Goal: Task Accomplishment & Management: Use online tool/utility

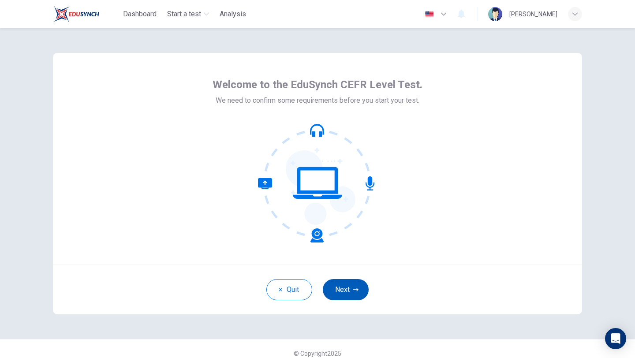
click at [336, 289] on button "Next" at bounding box center [346, 289] width 46 height 21
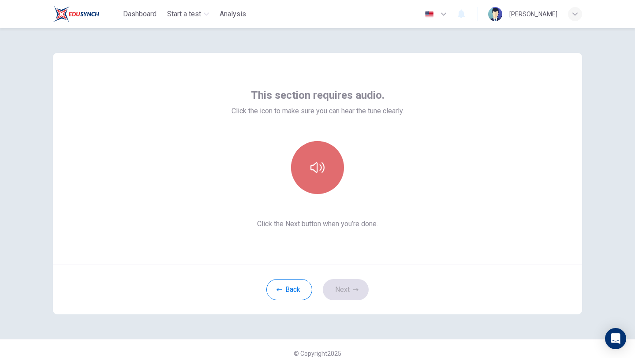
click at [315, 180] on button "button" at bounding box center [317, 167] width 53 height 53
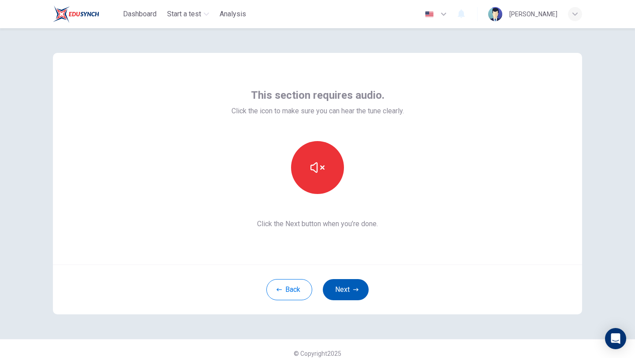
click at [350, 290] on button "Next" at bounding box center [346, 289] width 46 height 21
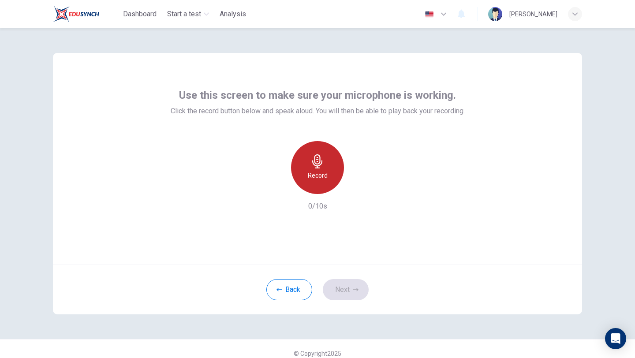
click at [304, 174] on div "Record" at bounding box center [317, 167] width 53 height 53
click at [309, 174] on div "Stop" at bounding box center [317, 167] width 53 height 53
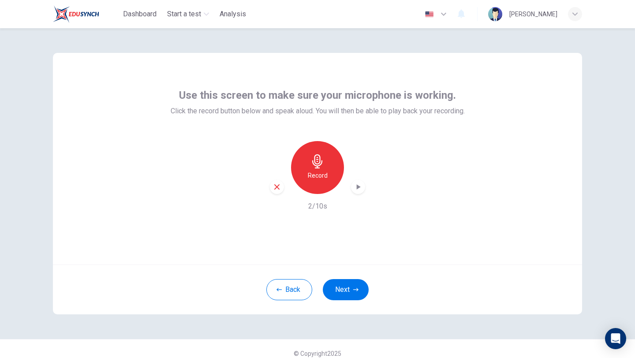
click at [360, 191] on div "button" at bounding box center [358, 187] width 14 height 14
click at [279, 189] on icon "button" at bounding box center [277, 187] width 8 height 8
click at [352, 289] on button "Next" at bounding box center [346, 289] width 46 height 21
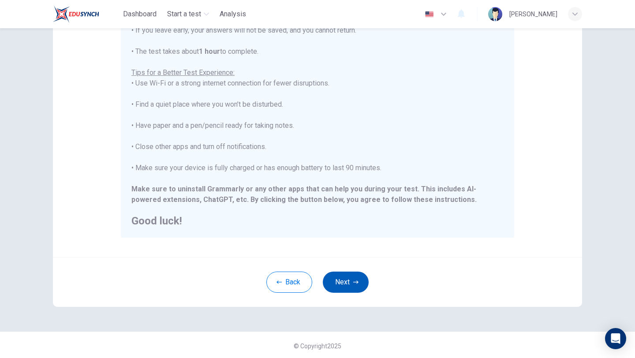
scroll to position [132, 0]
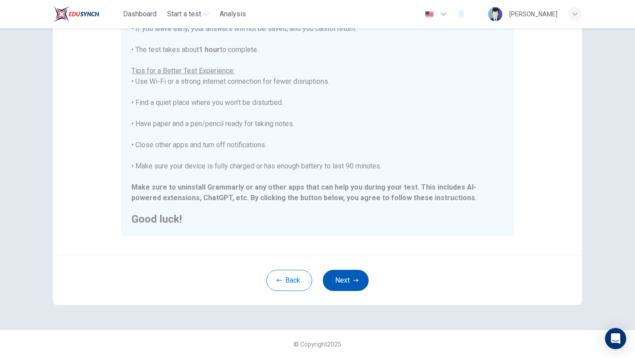
click at [352, 289] on button "Next" at bounding box center [346, 280] width 46 height 21
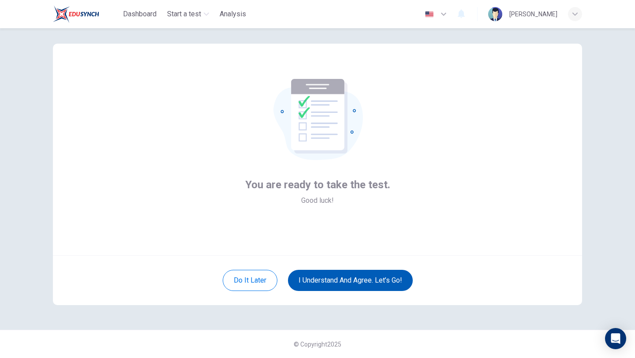
scroll to position [9, 0]
click at [317, 284] on button "I understand and agree. Let’s go!" at bounding box center [350, 280] width 125 height 21
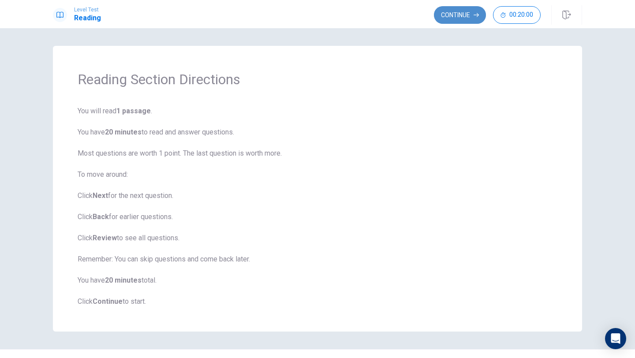
click at [477, 9] on button "Continue" at bounding box center [460, 15] width 52 height 18
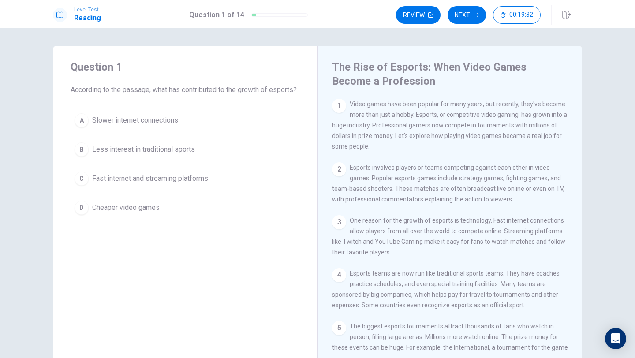
click at [340, 106] on div "1" at bounding box center [339, 106] width 14 height 14
click at [134, 145] on div "A Slower internet connections B Less interest in traditional sports C Fast inte…" at bounding box center [185, 163] width 229 height 109
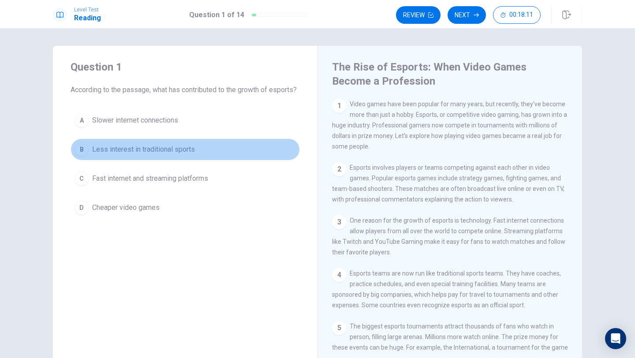
click at [86, 156] on div "B" at bounding box center [81, 149] width 14 height 14
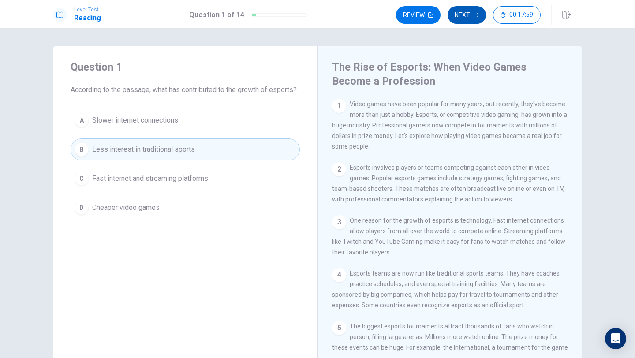
click at [465, 18] on button "Next" at bounding box center [466, 15] width 38 height 18
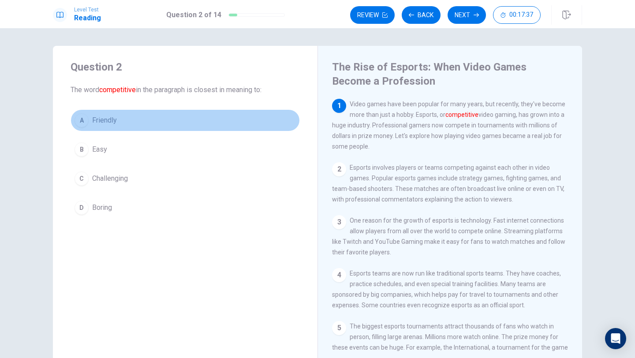
click at [85, 119] on div "A" at bounding box center [81, 120] width 14 height 14
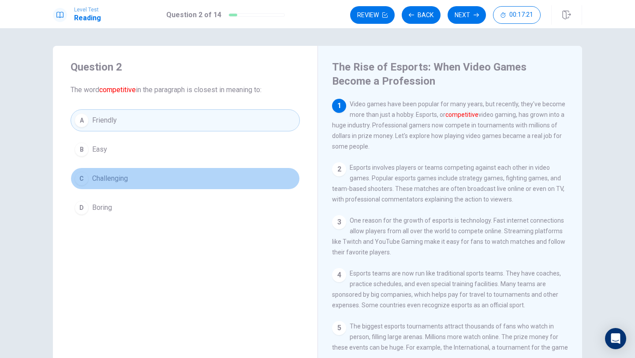
click at [142, 179] on button "C Challenging" at bounding box center [185, 178] width 229 height 22
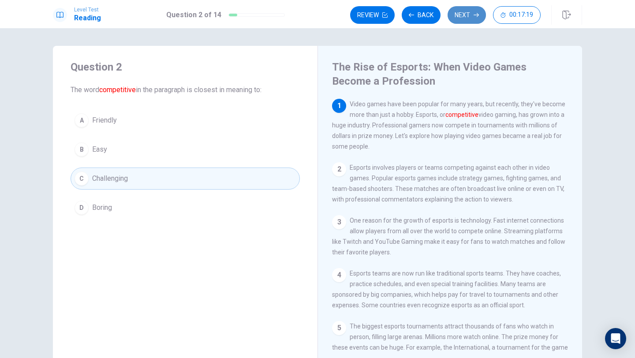
click at [472, 18] on button "Next" at bounding box center [466, 15] width 38 height 18
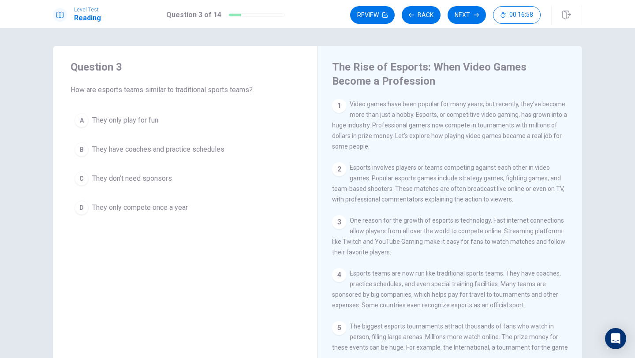
drag, startPoint x: 80, startPoint y: 89, endPoint x: 215, endPoint y: 91, distance: 134.9
click at [215, 91] on span "How are esports teams similar to traditional sports teams?" at bounding box center [185, 90] width 229 height 11
click at [412, 23] on button "Back" at bounding box center [420, 15] width 39 height 18
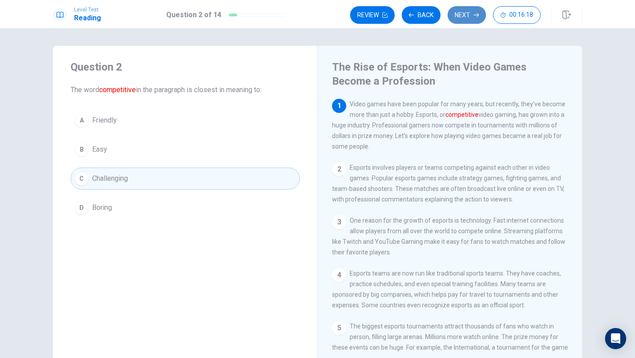
click at [470, 11] on button "Next" at bounding box center [466, 15] width 38 height 18
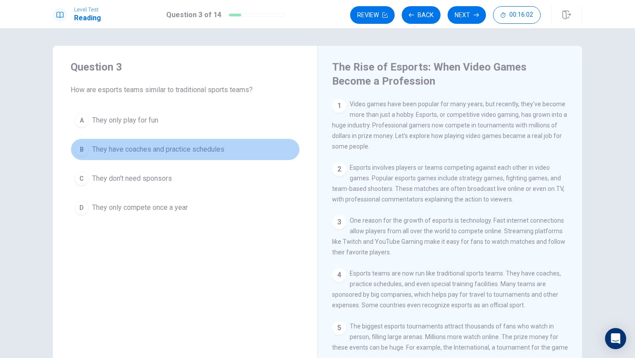
click at [186, 153] on span "They have coaches and practice schedules" at bounding box center [158, 149] width 132 height 11
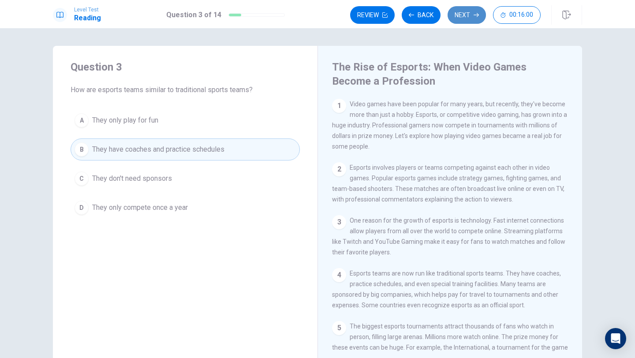
click at [463, 21] on button "Next" at bounding box center [466, 15] width 38 height 18
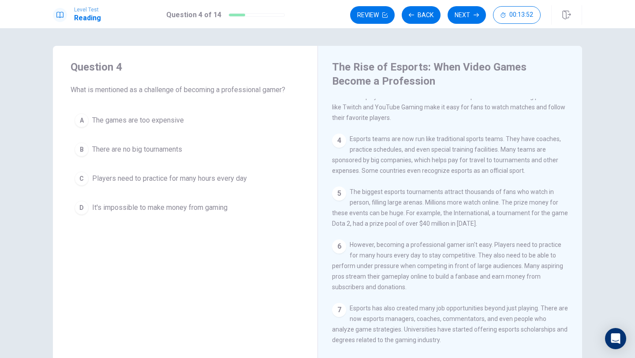
scroll to position [141, 0]
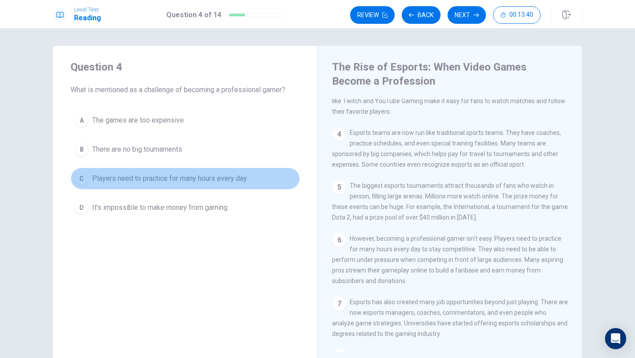
click at [147, 188] on button "C Players need to practice for many hours every day" at bounding box center [185, 178] width 229 height 22
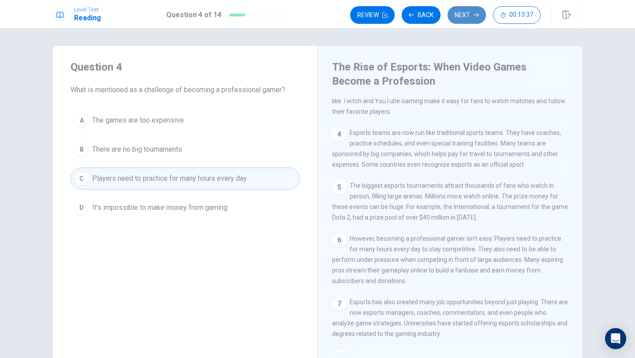
click at [464, 13] on button "Next" at bounding box center [466, 15] width 38 height 18
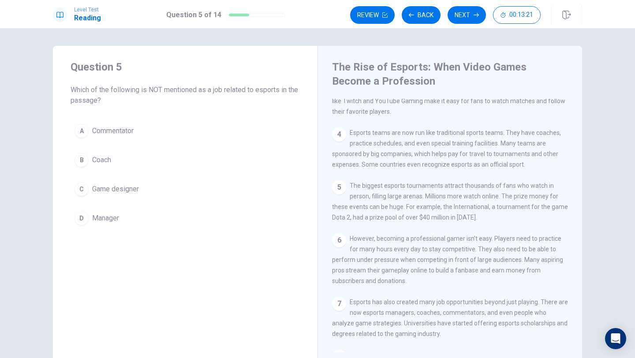
click at [155, 144] on div "A Commentator B Coach C Game designer D Manager" at bounding box center [185, 174] width 229 height 109
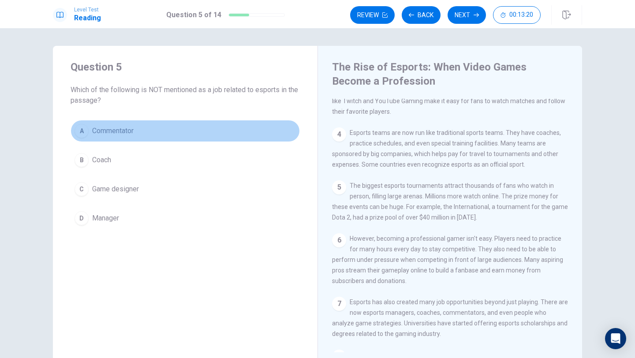
click at [156, 134] on button "A Commentator" at bounding box center [185, 131] width 229 height 22
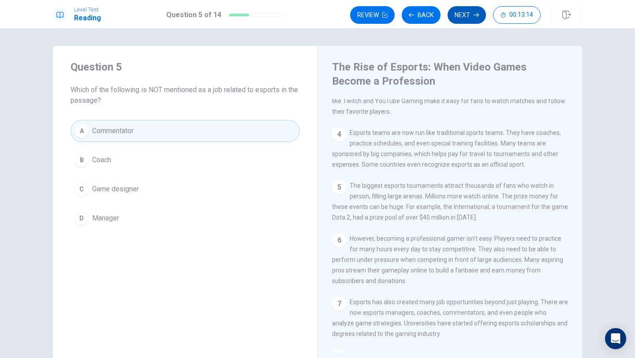
click at [463, 21] on button "Next" at bounding box center [466, 15] width 38 height 18
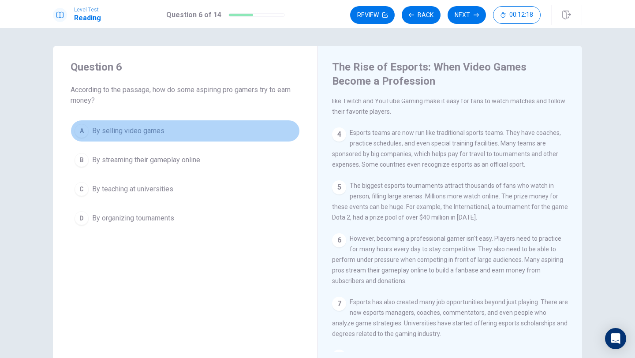
click at [165, 138] on button "A By selling video games" at bounding box center [185, 131] width 229 height 22
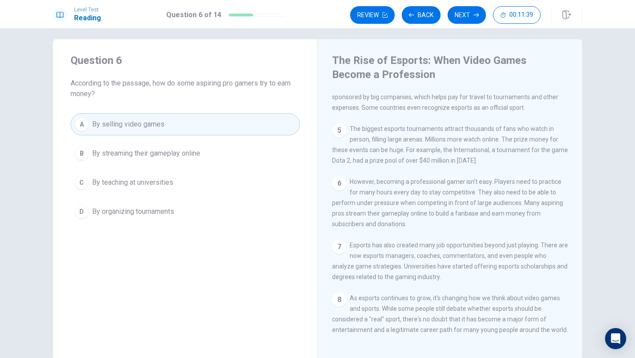
scroll to position [9, 0]
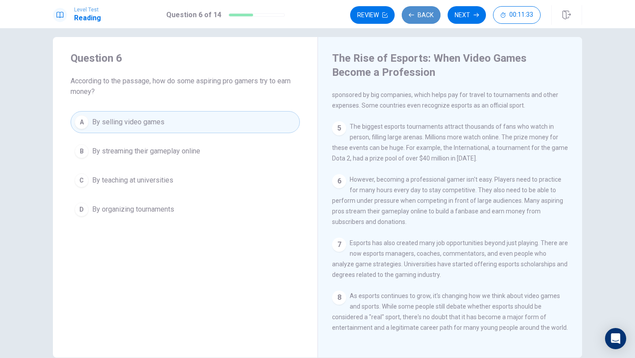
click at [417, 16] on button "Back" at bounding box center [420, 15] width 39 height 18
click at [181, 168] on div "A Commentator B Coach C Game designer D Manager" at bounding box center [185, 165] width 229 height 109
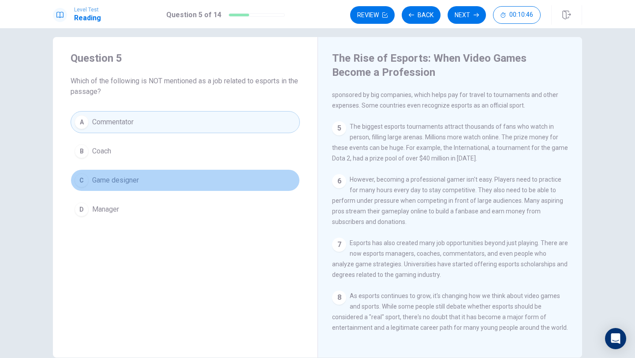
click at [271, 177] on button "C Game designer" at bounding box center [185, 180] width 229 height 22
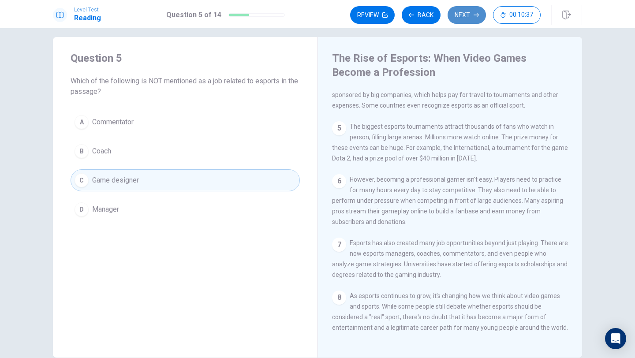
click at [465, 19] on button "Next" at bounding box center [466, 15] width 38 height 18
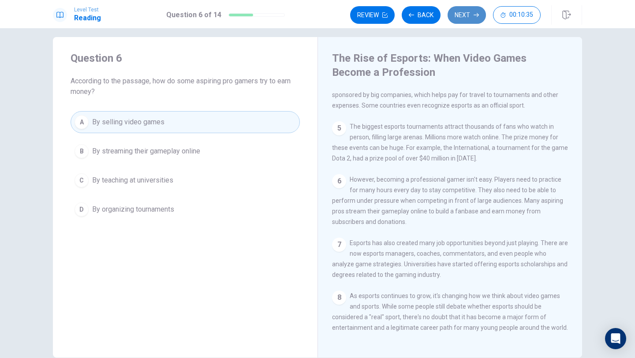
click at [465, 19] on button "Next" at bounding box center [466, 15] width 38 height 18
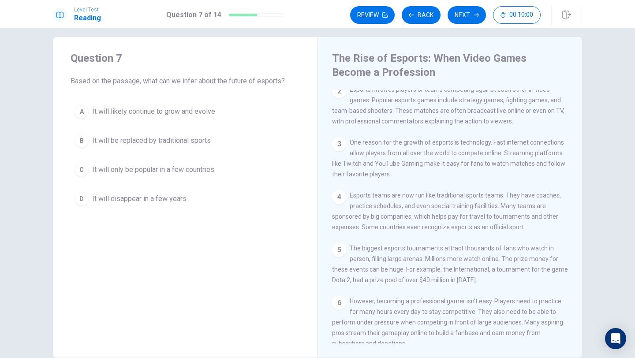
scroll to position [78, 0]
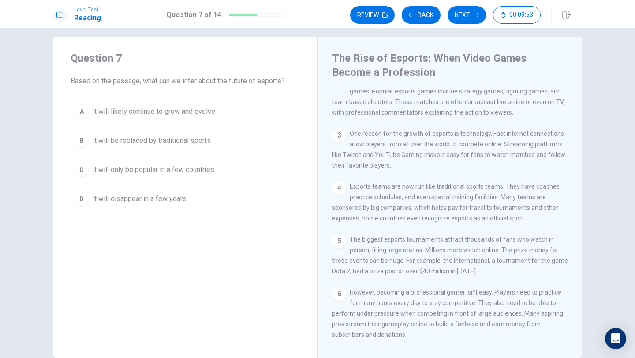
click at [93, 99] on div "Question 7 Based on the passage, what can we infer about the future of esports?…" at bounding box center [185, 130] width 264 height 187
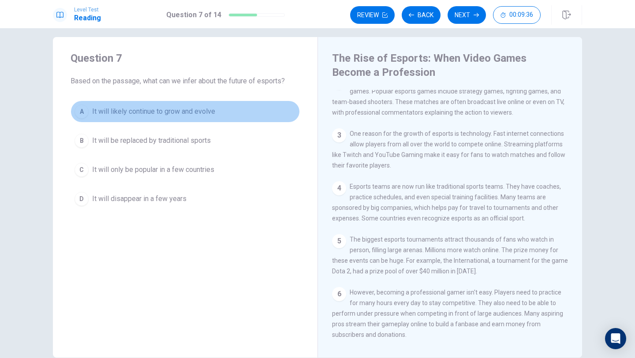
click at [144, 119] on button "A It will likely continue to grow and evolve" at bounding box center [185, 111] width 229 height 22
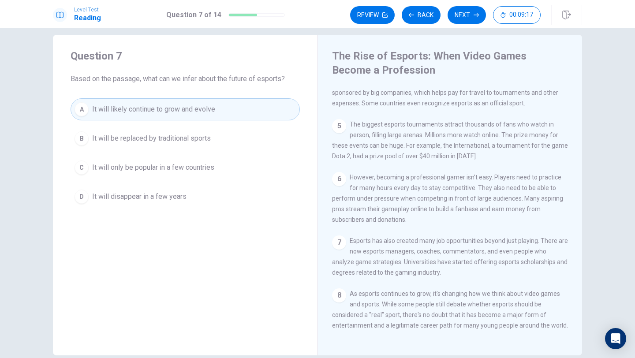
scroll to position [10, 0]
click at [464, 25] on div "Level Test Reading Question 7 of 14 Review Back Next 00:09:03" at bounding box center [317, 14] width 635 height 28
click at [465, 16] on button "Next" at bounding box center [466, 15] width 38 height 18
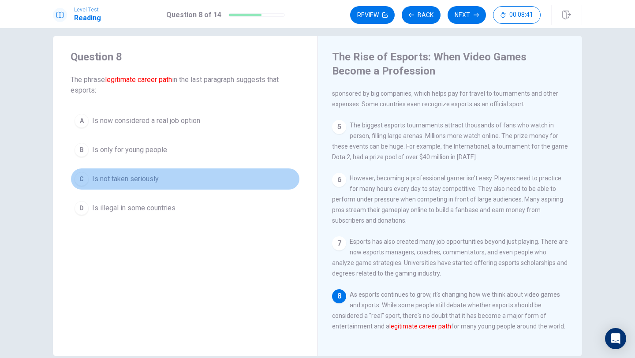
click at [166, 183] on button "C Is not taken seriously" at bounding box center [185, 179] width 229 height 22
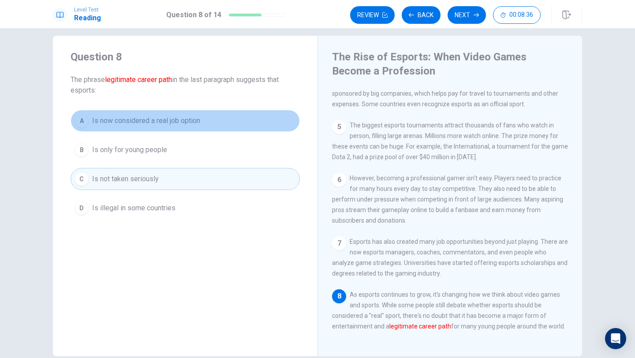
click at [219, 122] on button "A Is now considered a real job option" at bounding box center [185, 121] width 229 height 22
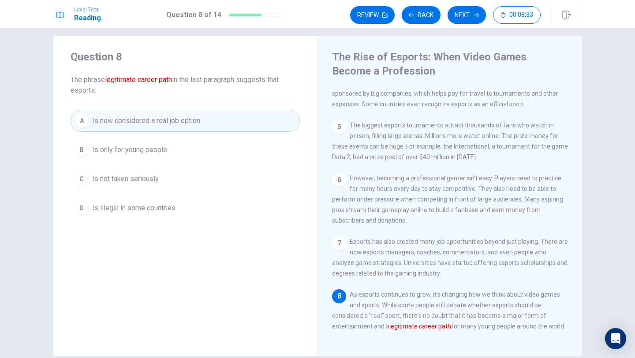
click at [221, 191] on div "A Is now considered a real job option B Is only for young people C Is not taken…" at bounding box center [185, 164] width 229 height 109
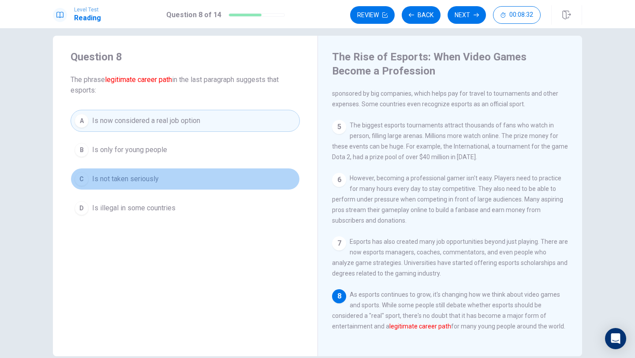
click at [219, 187] on button "C Is not taken seriously" at bounding box center [185, 179] width 229 height 22
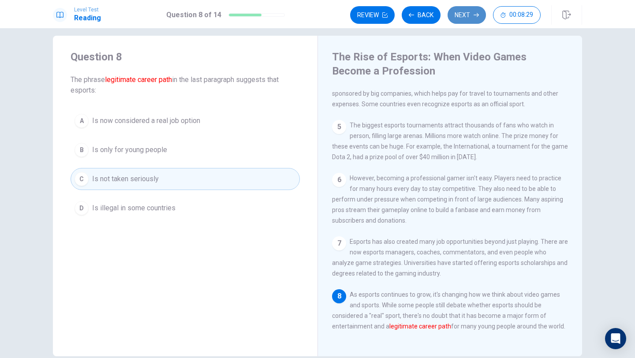
click at [457, 12] on button "Next" at bounding box center [466, 15] width 38 height 18
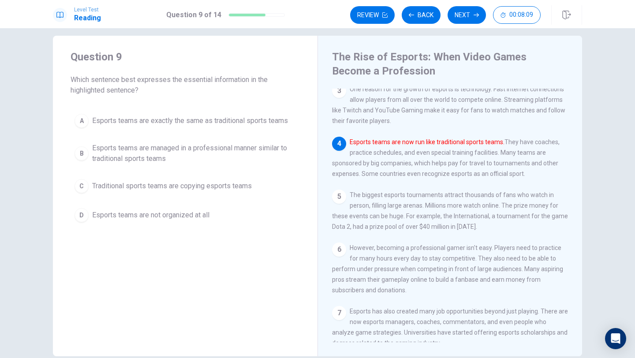
scroll to position [117, 0]
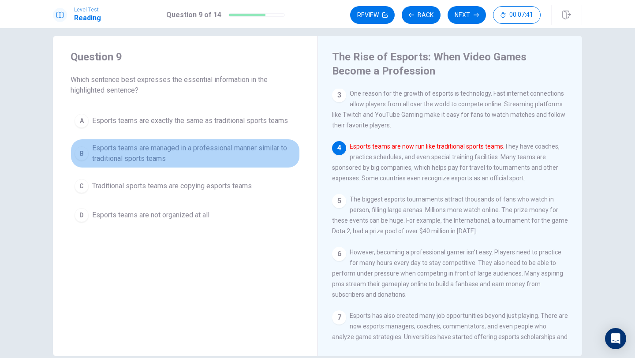
click at [194, 163] on span "Esports teams are managed in a professional manner similar to traditional sport…" at bounding box center [194, 153] width 204 height 21
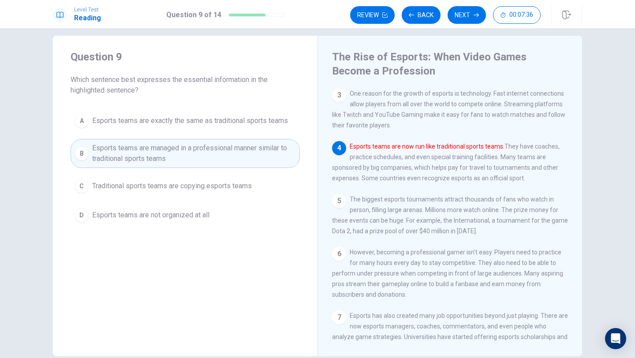
click at [461, 24] on div "Review Back Next 00:07:36" at bounding box center [466, 14] width 232 height 19
click at [464, 22] on button "Next" at bounding box center [466, 15] width 38 height 18
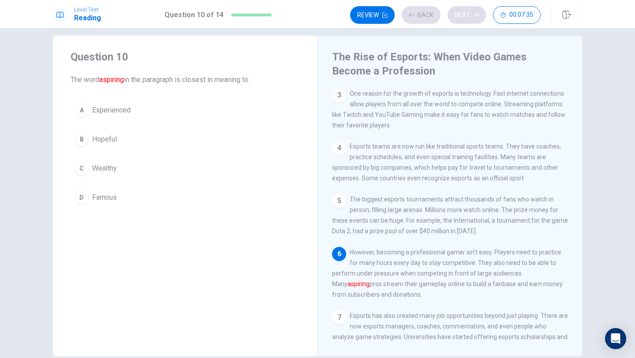
scroll to position [163, 0]
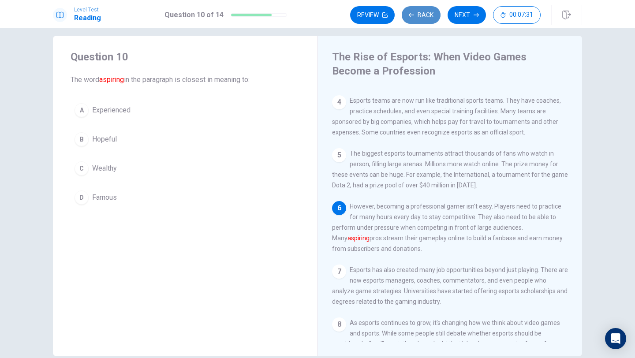
click at [426, 17] on button "Back" at bounding box center [420, 15] width 39 height 18
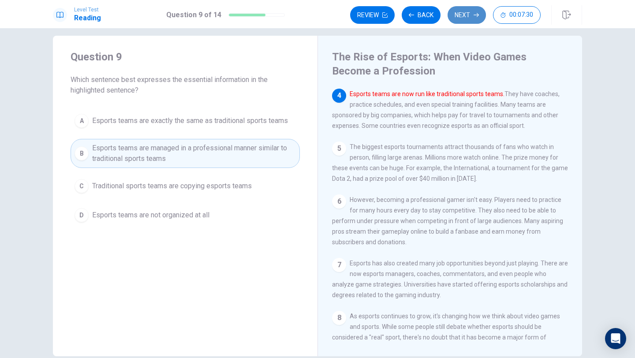
click at [471, 9] on button "Next" at bounding box center [466, 15] width 38 height 18
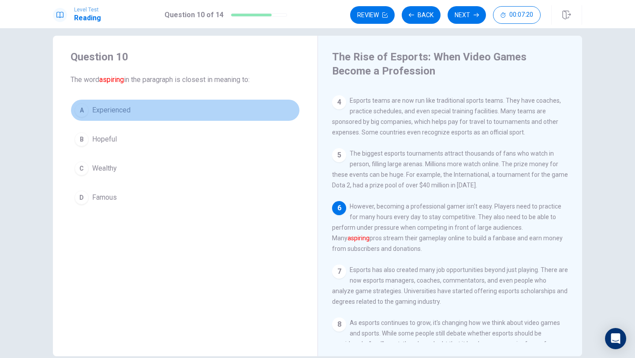
click at [184, 109] on button "A Experienced" at bounding box center [185, 110] width 229 height 22
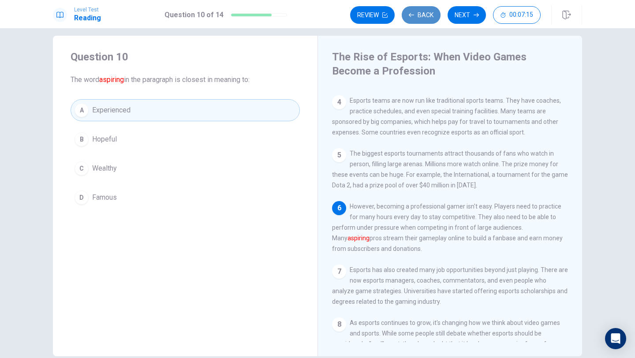
click at [415, 22] on button "Back" at bounding box center [420, 15] width 39 height 18
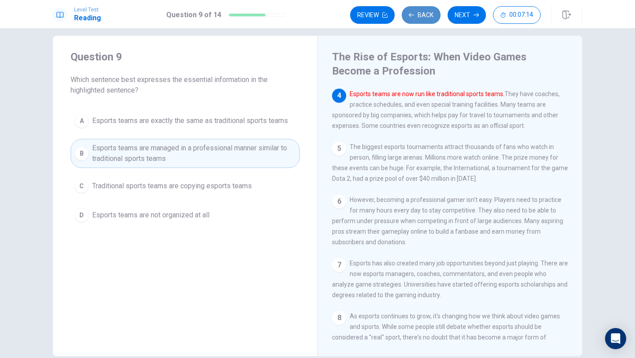
click at [415, 23] on button "Back" at bounding box center [420, 15] width 39 height 18
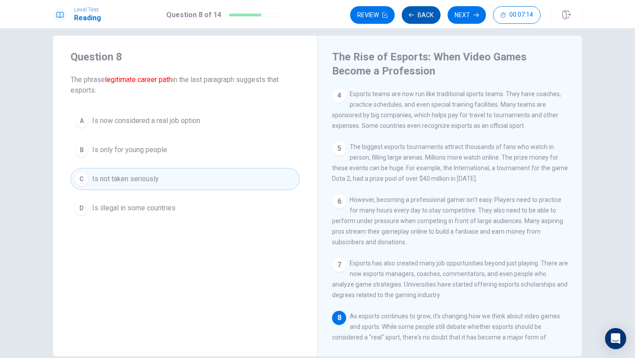
scroll to position [191, 0]
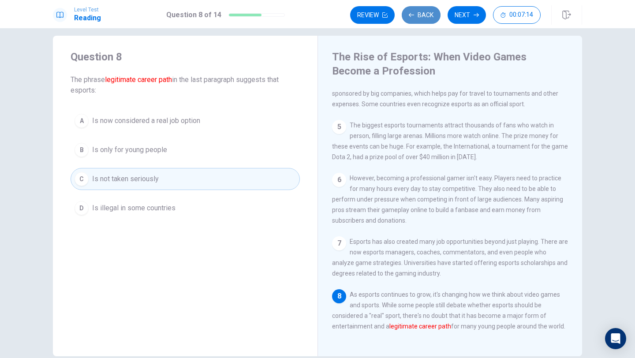
click at [415, 23] on button "Back" at bounding box center [420, 15] width 39 height 18
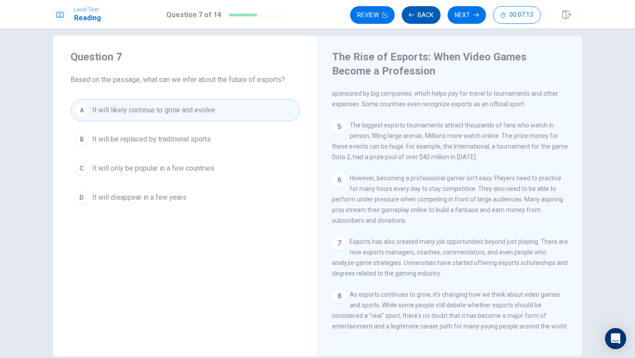
click at [415, 22] on button "Back" at bounding box center [420, 15] width 39 height 18
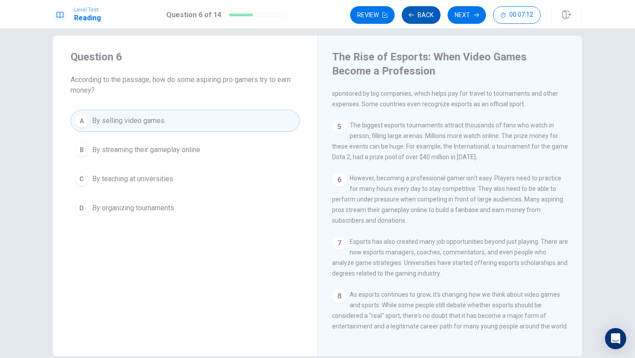
click at [415, 22] on button "Back" at bounding box center [420, 15] width 39 height 18
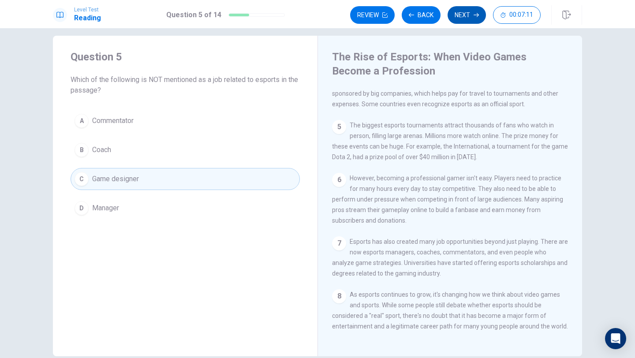
click at [460, 16] on button "Next" at bounding box center [466, 15] width 38 height 18
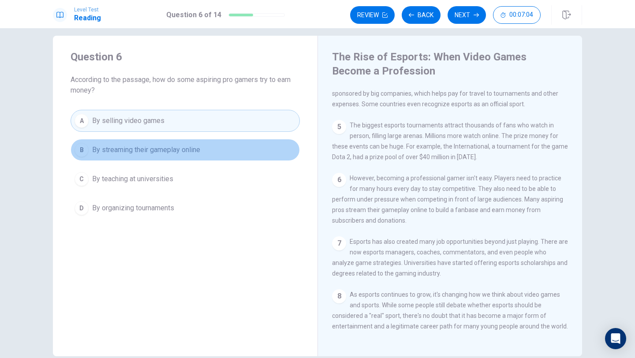
click at [189, 152] on span "By streaming their gameplay online" at bounding box center [146, 150] width 108 height 11
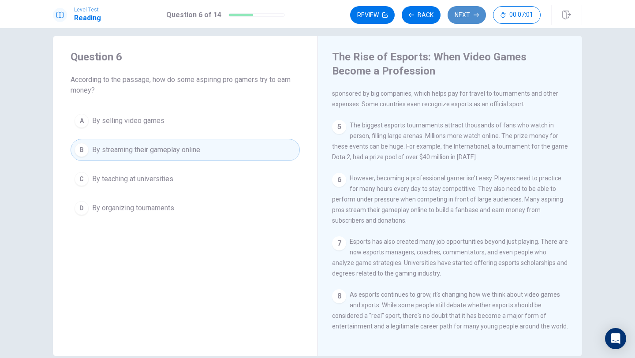
click at [477, 18] on button "Next" at bounding box center [466, 15] width 38 height 18
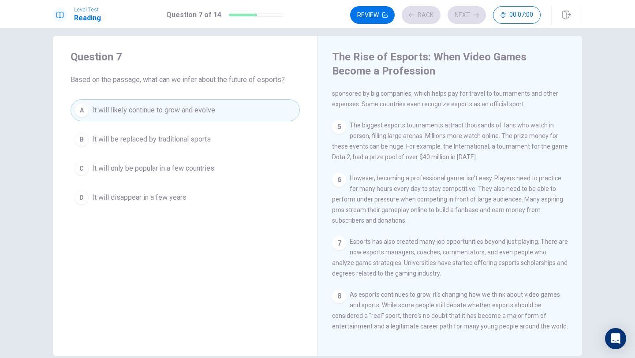
click at [477, 18] on div "Review Back Next 00:07:00" at bounding box center [445, 15] width 190 height 18
click at [477, 18] on button "Next" at bounding box center [466, 15] width 38 height 18
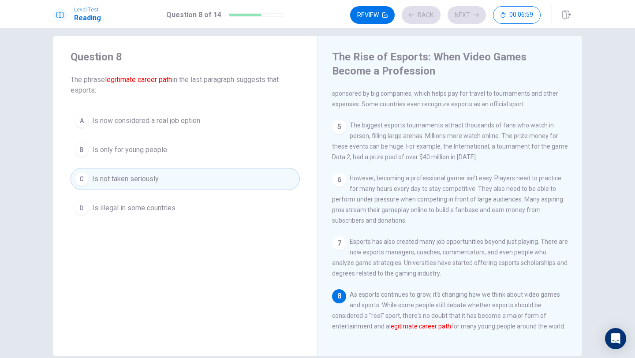
click at [477, 18] on div "Review Back Next 00:06:59" at bounding box center [445, 15] width 190 height 18
click at [477, 18] on div "Review Back Next 00:06:58" at bounding box center [445, 15] width 190 height 18
click at [477, 18] on button "Next" at bounding box center [466, 15] width 38 height 18
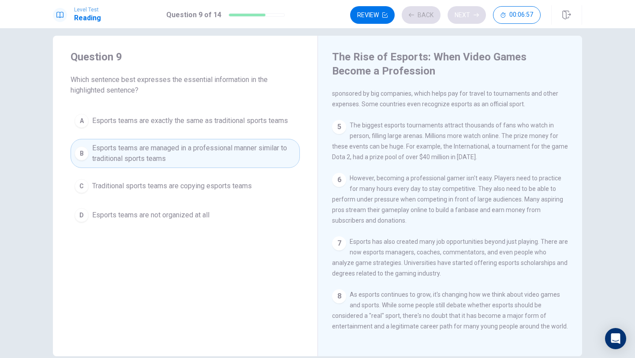
scroll to position [169, 0]
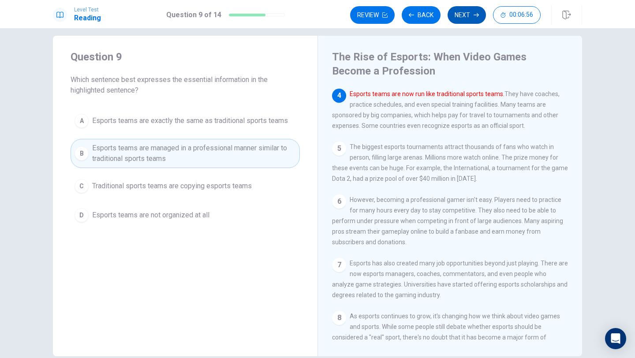
click at [477, 18] on button "Next" at bounding box center [466, 15] width 38 height 18
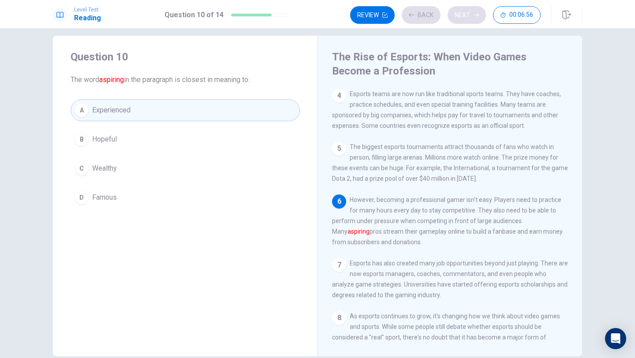
scroll to position [163, 0]
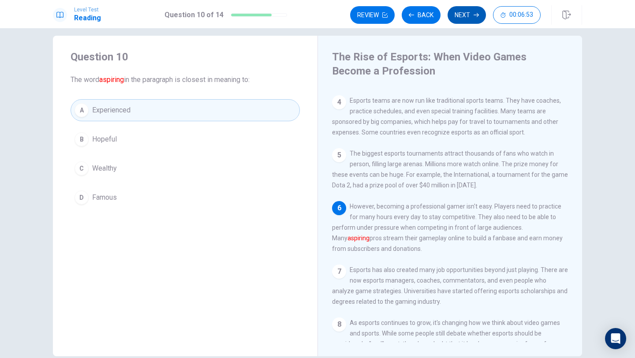
click at [472, 19] on button "Next" at bounding box center [466, 15] width 38 height 18
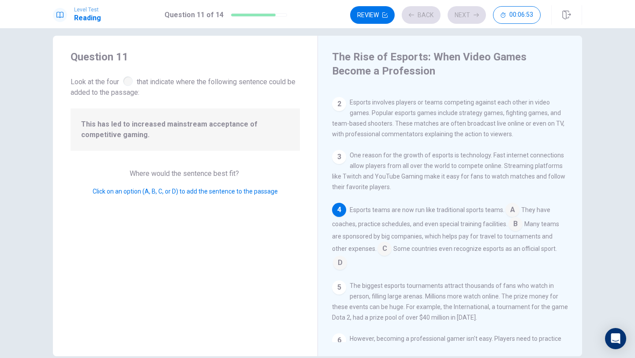
scroll to position [57, 0]
click at [517, 206] on input at bounding box center [512, 209] width 14 height 14
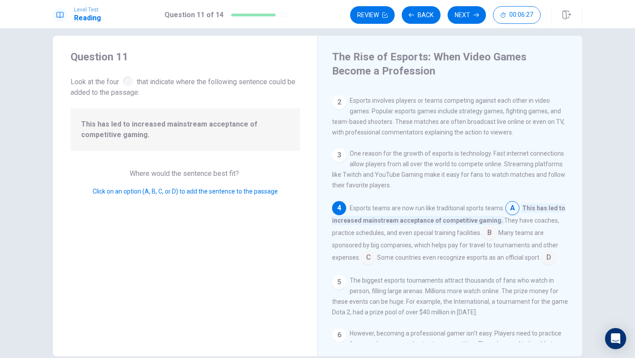
click at [517, 206] on input at bounding box center [512, 209] width 14 height 14
click at [486, 234] on input at bounding box center [489, 233] width 14 height 14
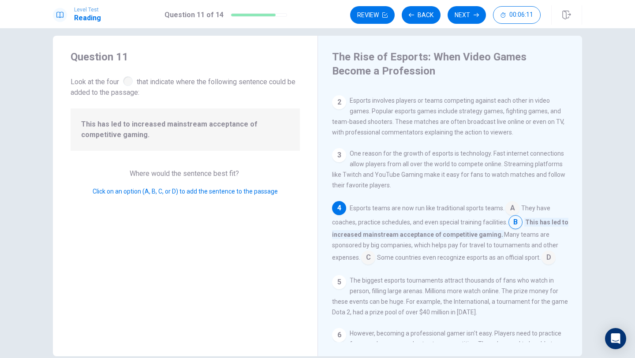
click at [370, 259] on input at bounding box center [368, 258] width 14 height 14
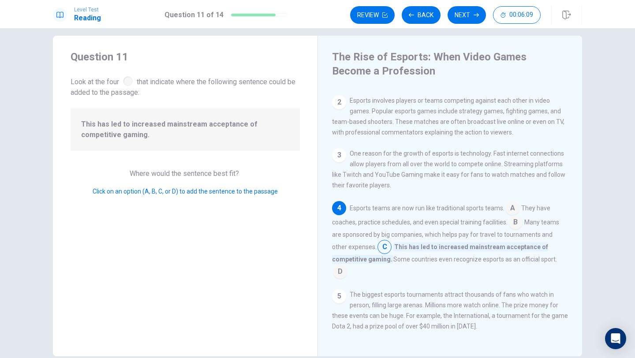
click at [347, 265] on input at bounding box center [340, 272] width 14 height 14
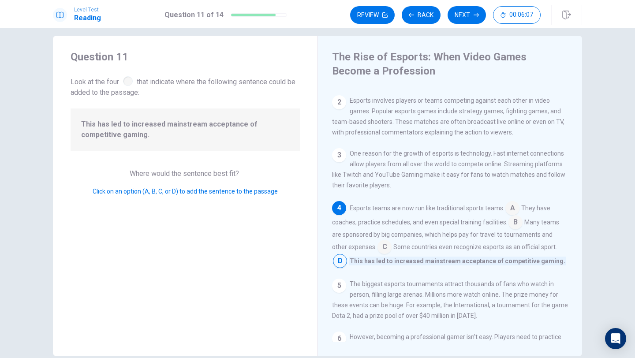
click at [511, 204] on input at bounding box center [512, 209] width 14 height 14
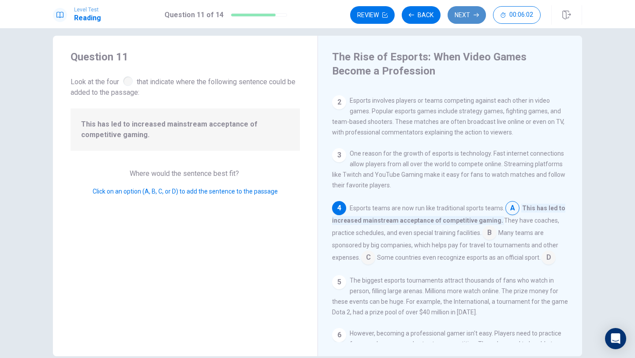
click at [479, 20] on button "Next" at bounding box center [466, 15] width 38 height 18
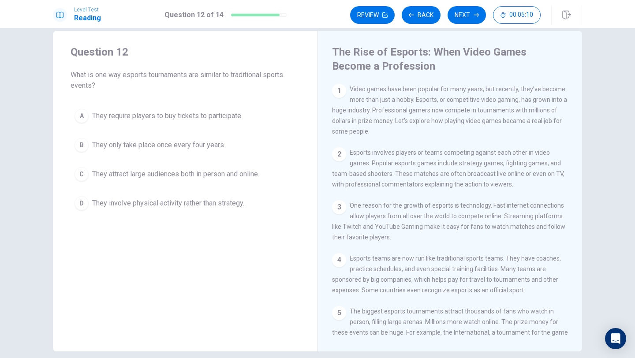
scroll to position [0, 0]
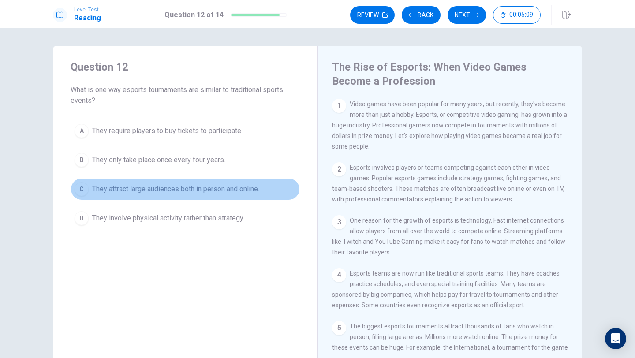
click at [115, 198] on button "C They attract large audiences both in person and online." at bounding box center [185, 189] width 229 height 22
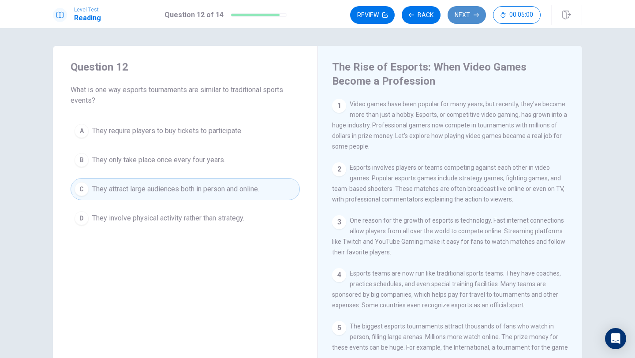
click at [462, 22] on button "Next" at bounding box center [466, 15] width 38 height 18
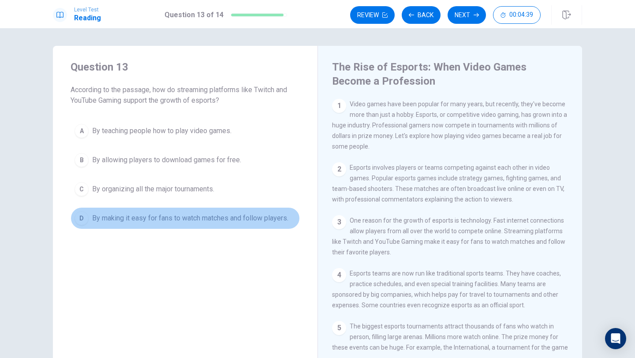
click at [209, 224] on button "D By making it easy for fans to watch matches and follow players." at bounding box center [185, 218] width 229 height 22
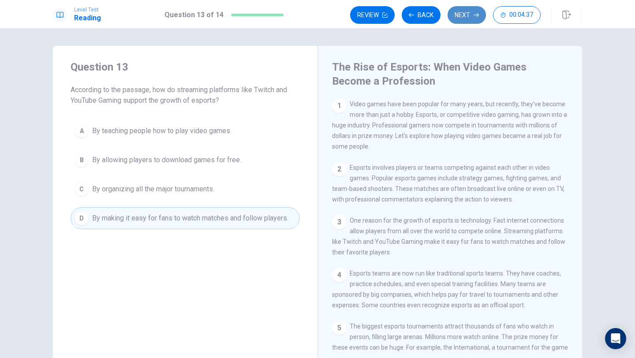
click at [474, 15] on icon "button" at bounding box center [475, 15] width 5 height 4
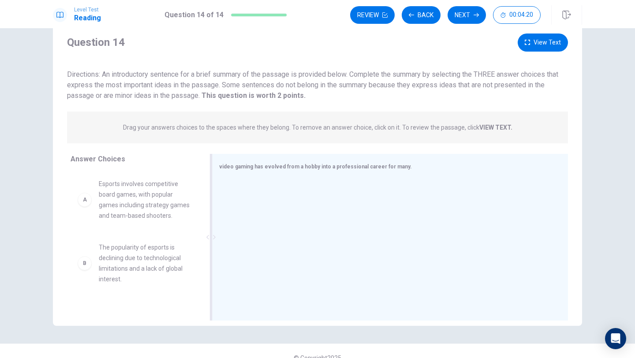
scroll to position [19, 0]
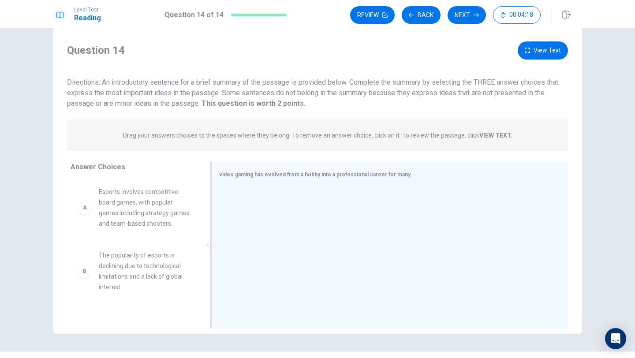
click at [418, 172] on div "video gaming has evolved from a hobby into a professional career for many." at bounding box center [384, 174] width 331 height 11
click at [399, 174] on div "video gaming has evolved from a hobby into a professional career for many." at bounding box center [384, 174] width 331 height 11
click at [89, 210] on div "A" at bounding box center [85, 207] width 14 height 14
click at [84, 208] on div "A" at bounding box center [85, 207] width 14 height 14
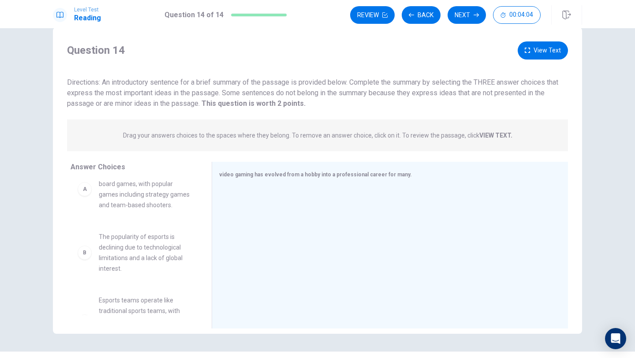
click at [112, 207] on span "Esports involves competitive board games, with popular games including strategy…" at bounding box center [145, 189] width 92 height 42
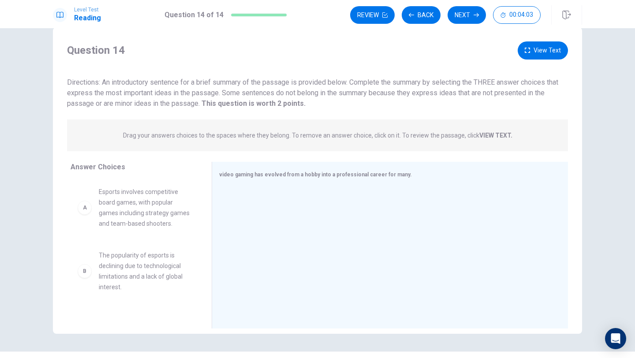
click at [112, 207] on span "Esports involves competitive board games, with popular games including strategy…" at bounding box center [145, 207] width 92 height 42
click at [111, 207] on span "Esports involves competitive board games, with popular games including strategy…" at bounding box center [145, 207] width 92 height 42
click at [83, 210] on div "A" at bounding box center [85, 207] width 14 height 14
click at [330, 213] on div at bounding box center [386, 246] width 334 height 118
drag, startPoint x: 207, startPoint y: 244, endPoint x: 215, endPoint y: 245, distance: 7.5
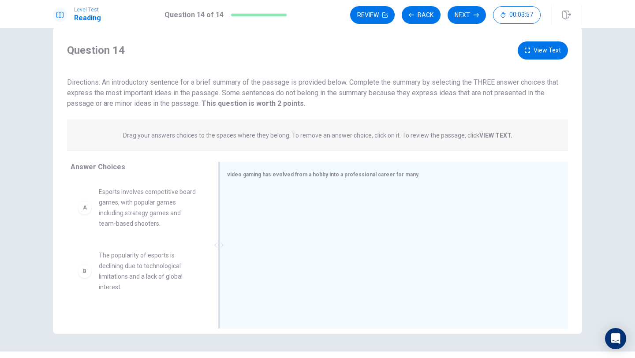
click at [215, 245] on icon at bounding box center [215, 245] width 4 height 4
click at [156, 221] on span "Esports involves competitive board games, with popular games including strategy…" at bounding box center [148, 207] width 99 height 42
click at [85, 204] on div "A" at bounding box center [85, 207] width 14 height 14
click at [85, 205] on div "A" at bounding box center [85, 207] width 14 height 14
click at [85, 206] on div "A" at bounding box center [85, 207] width 14 height 14
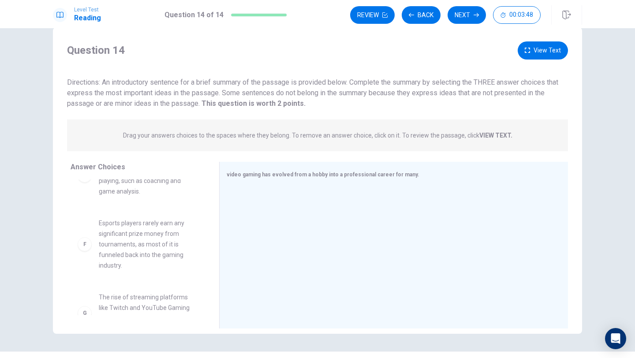
scroll to position [312, 0]
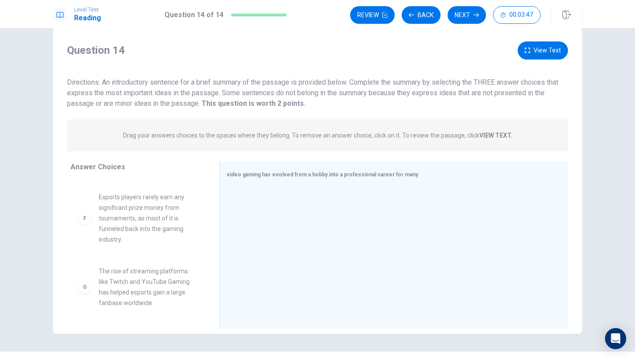
click at [88, 222] on div "F" at bounding box center [85, 218] width 14 height 14
click at [85, 218] on div "F" at bounding box center [85, 218] width 14 height 14
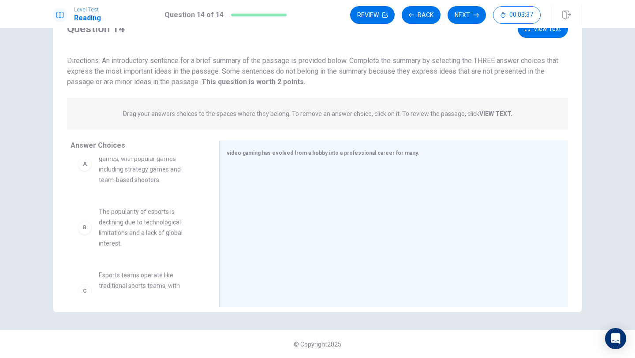
scroll to position [0, 0]
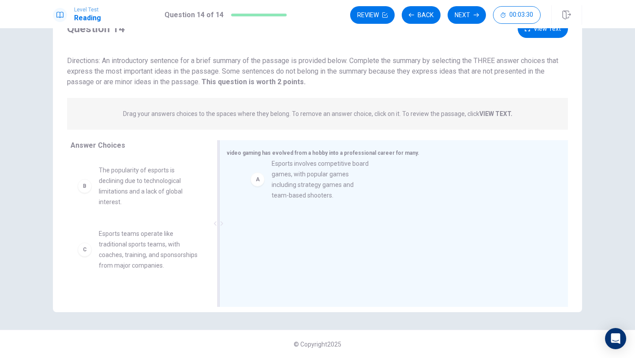
drag, startPoint x: 133, startPoint y: 201, endPoint x: 311, endPoint y: 195, distance: 178.1
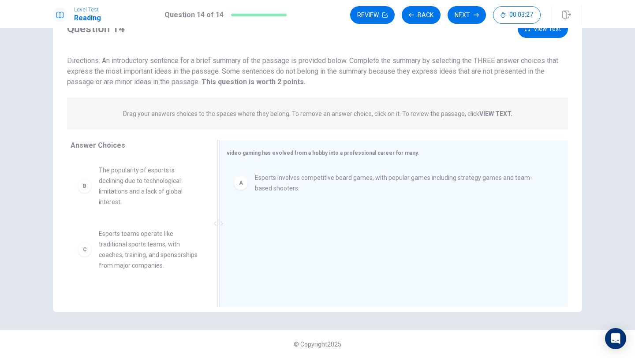
click at [239, 186] on div "A" at bounding box center [241, 183] width 14 height 14
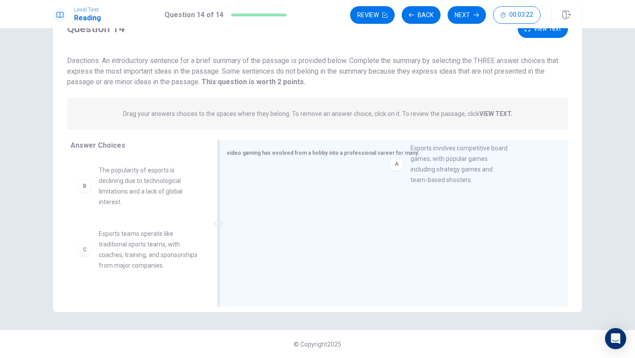
drag, startPoint x: 88, startPoint y: 186, endPoint x: 405, endPoint y: 164, distance: 317.5
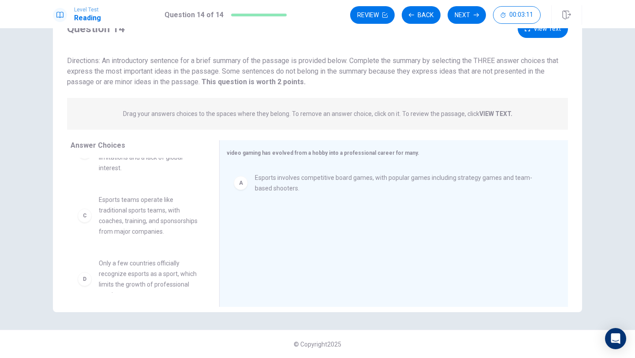
scroll to position [33, 0]
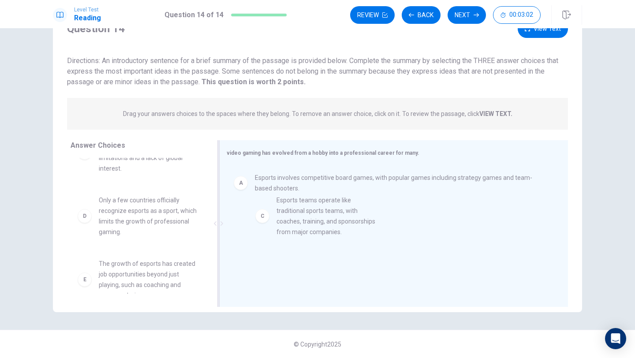
drag, startPoint x: 90, startPoint y: 219, endPoint x: 270, endPoint y: 219, distance: 179.8
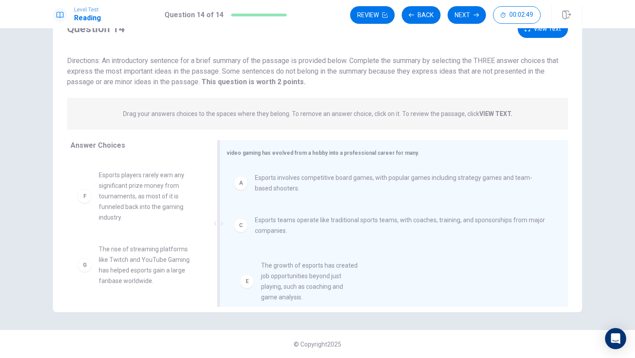
scroll to position [11, 0]
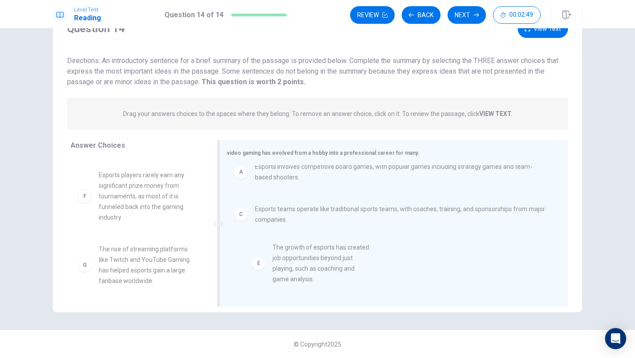
drag, startPoint x: 84, startPoint y: 197, endPoint x: 260, endPoint y: 270, distance: 190.2
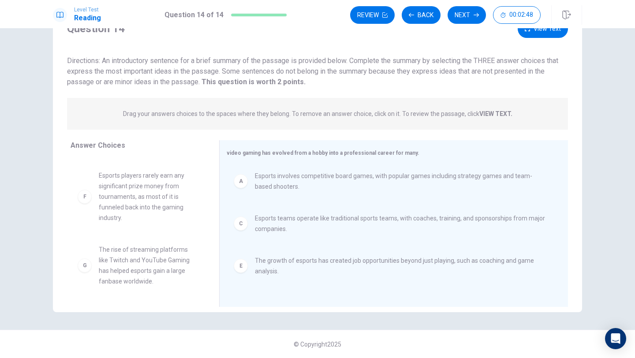
scroll to position [122, 0]
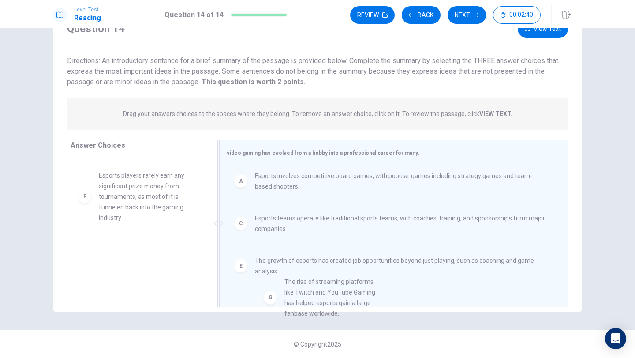
drag, startPoint x: 87, startPoint y: 268, endPoint x: 277, endPoint y: 300, distance: 192.6
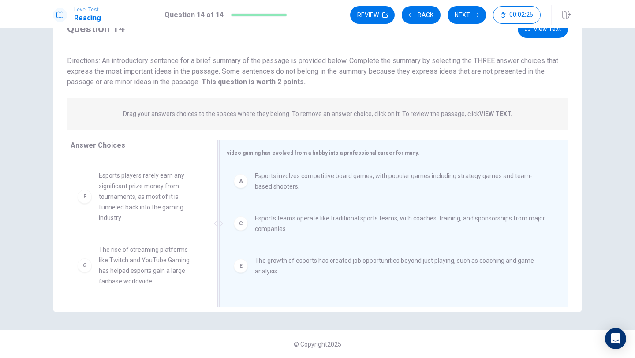
scroll to position [0, 0]
click at [471, 17] on button "Next" at bounding box center [466, 15] width 38 height 18
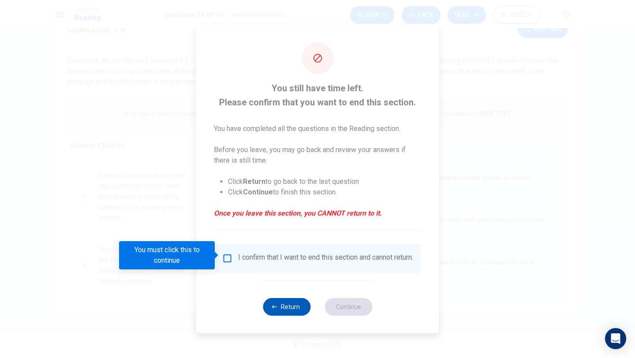
click at [288, 305] on button "Return" at bounding box center [287, 307] width 48 height 18
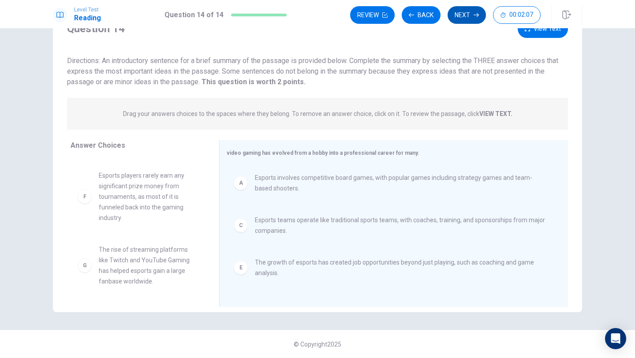
click at [475, 14] on icon "button" at bounding box center [475, 14] width 5 height 5
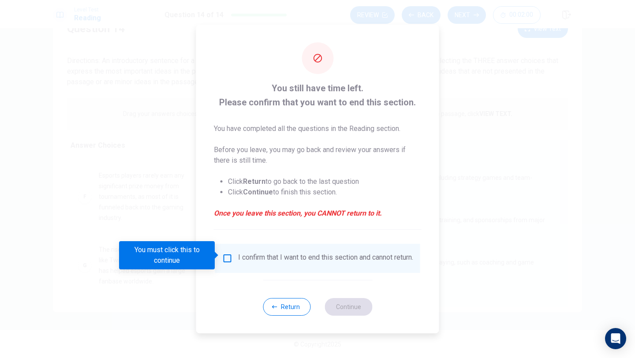
click at [227, 257] on input "You must click this to continue" at bounding box center [227, 258] width 11 height 11
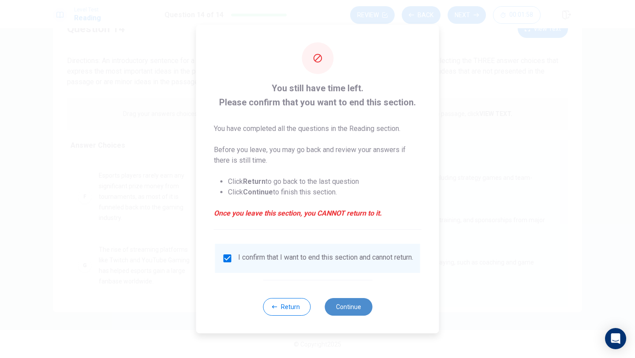
click at [344, 307] on button "Continue" at bounding box center [348, 307] width 48 height 18
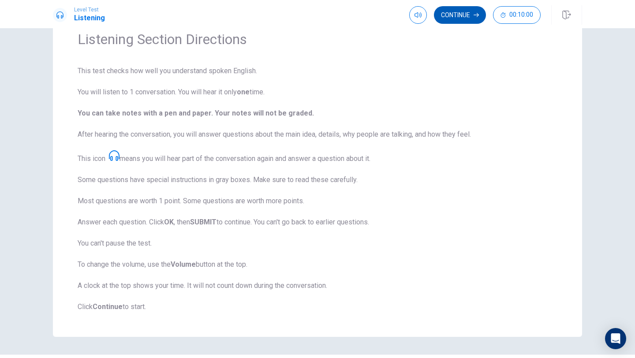
click at [471, 16] on button "Continue" at bounding box center [460, 15] width 52 height 18
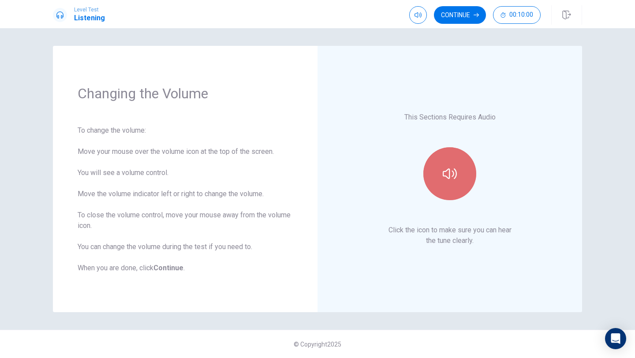
click at [442, 192] on button "button" at bounding box center [449, 173] width 53 height 53
click at [437, 178] on button "button" at bounding box center [449, 173] width 53 height 53
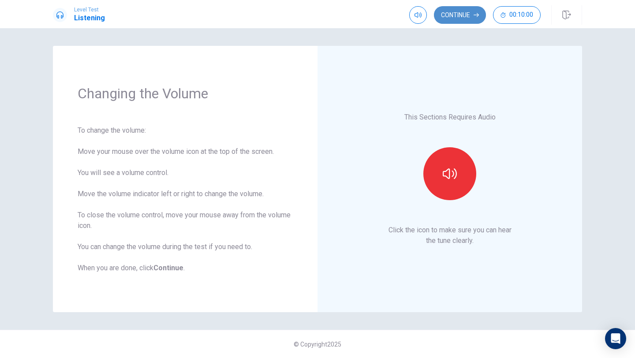
click at [466, 12] on button "Continue" at bounding box center [460, 15] width 52 height 18
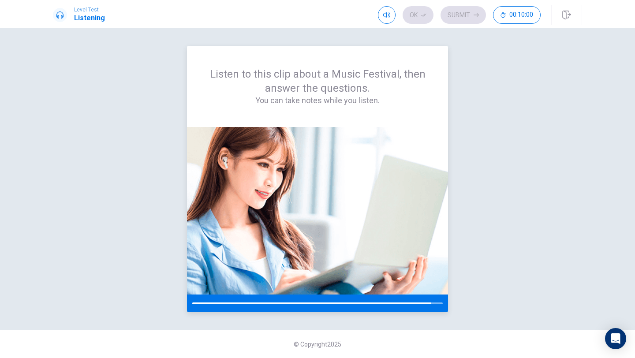
click at [439, 305] on div at bounding box center [317, 303] width 261 height 18
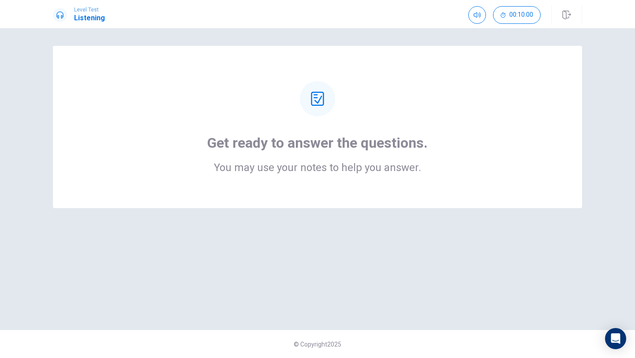
click at [316, 106] on div at bounding box center [317, 98] width 35 height 35
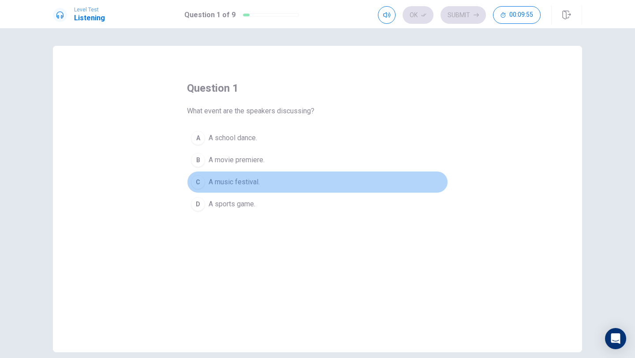
click at [199, 181] on div "C" at bounding box center [198, 182] width 14 height 14
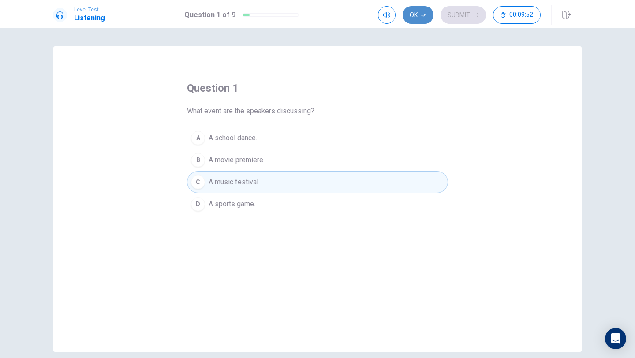
click at [414, 18] on button "Ok" at bounding box center [417, 15] width 31 height 18
click at [452, 12] on button "Submit" at bounding box center [462, 15] width 45 height 18
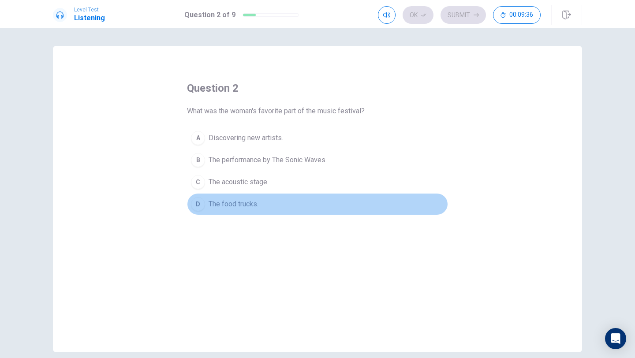
click at [200, 206] on div "D" at bounding box center [198, 204] width 14 height 14
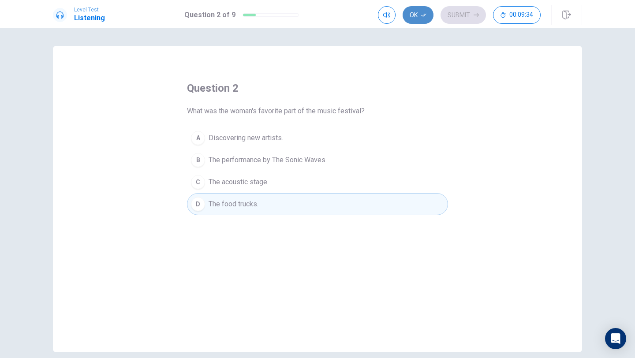
click at [417, 14] on button "Ok" at bounding box center [417, 15] width 31 height 18
click at [471, 10] on button "Submit" at bounding box center [462, 15] width 45 height 18
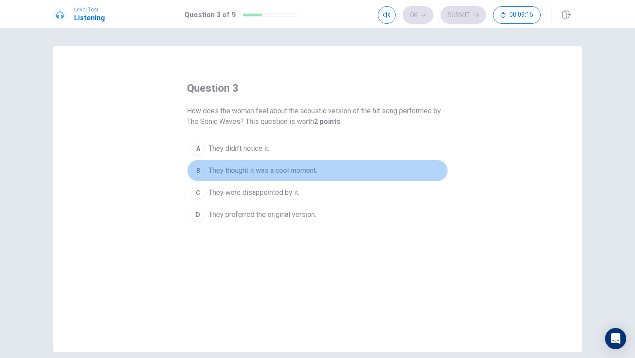
click at [243, 174] on span "They thought it was a cool moment." at bounding box center [262, 170] width 108 height 11
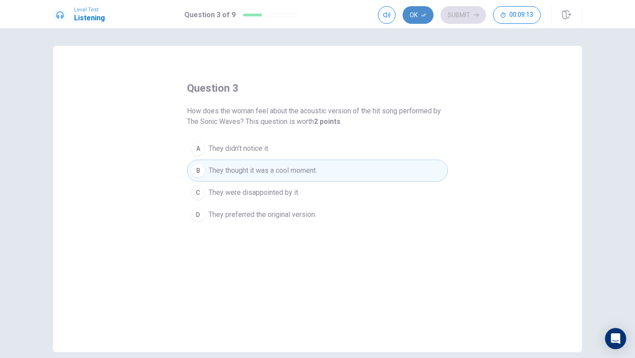
click at [410, 19] on button "Ok" at bounding box center [417, 15] width 31 height 18
click at [450, 17] on button "Submit" at bounding box center [462, 15] width 45 height 18
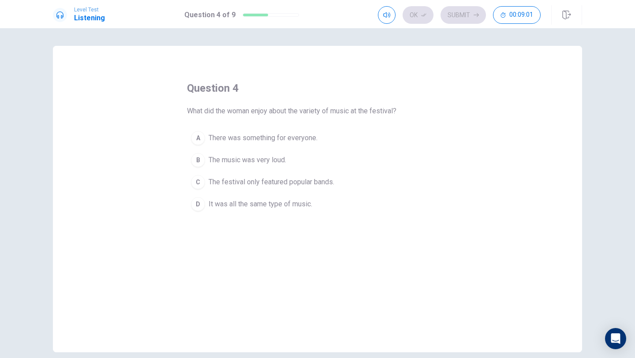
click at [289, 150] on button "B The music was very loud." at bounding box center [317, 160] width 261 height 22
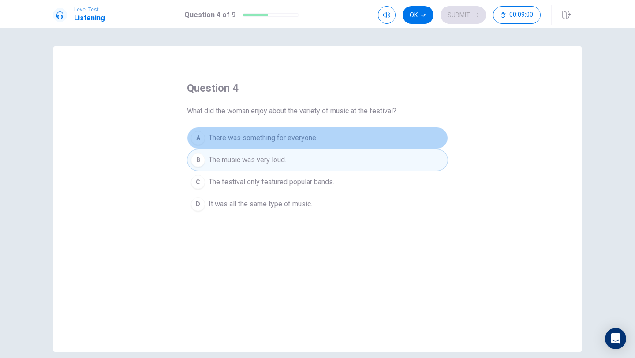
click at [296, 140] on span "There was something for everyone." at bounding box center [262, 138] width 109 height 11
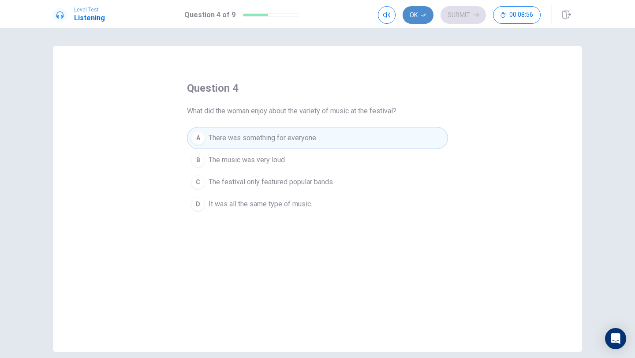
click at [421, 12] on icon "button" at bounding box center [423, 14] width 5 height 5
click at [452, 14] on button "Submit" at bounding box center [462, 15] width 45 height 18
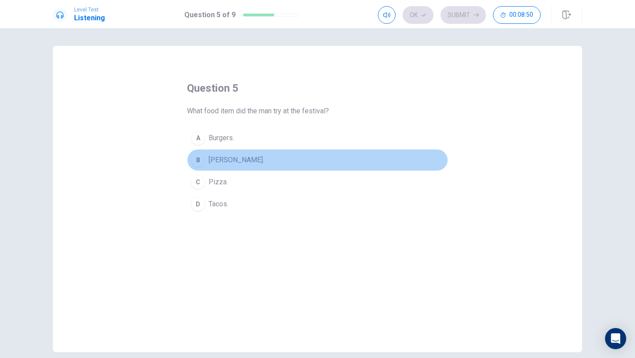
click at [230, 160] on span "[PERSON_NAME]." at bounding box center [236, 160] width 56 height 11
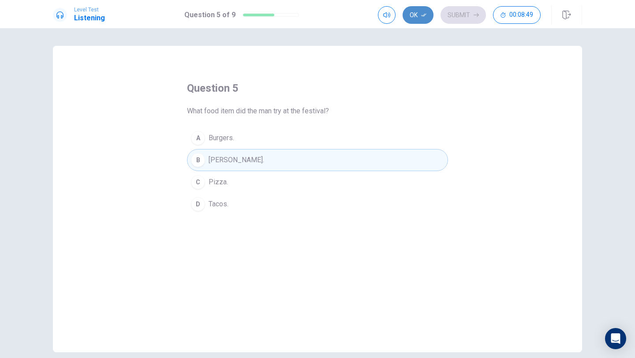
click at [419, 19] on button "Ok" at bounding box center [417, 15] width 31 height 18
click at [451, 18] on button "Submit" at bounding box center [462, 15] width 45 height 18
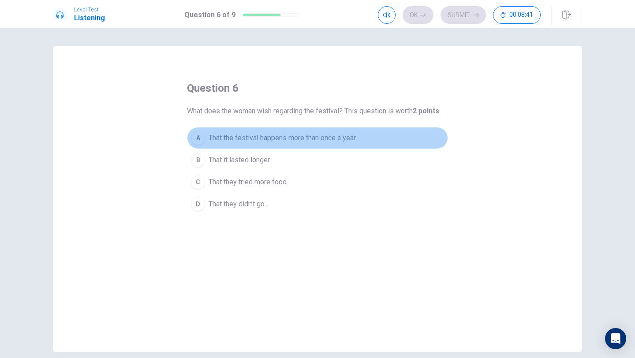
click at [224, 144] on button "A That the festival happens more than once a year." at bounding box center [317, 138] width 261 height 22
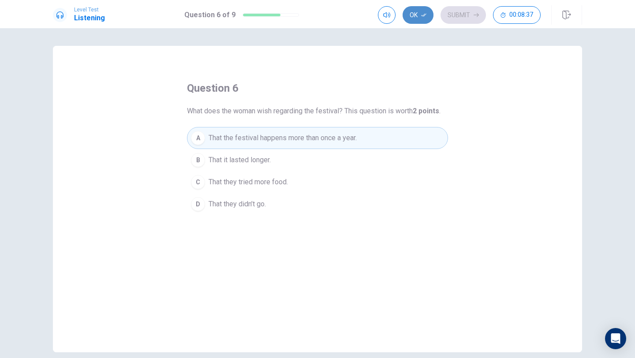
click at [415, 19] on button "Ok" at bounding box center [417, 15] width 31 height 18
click at [456, 18] on button "Submit" at bounding box center [462, 15] width 45 height 18
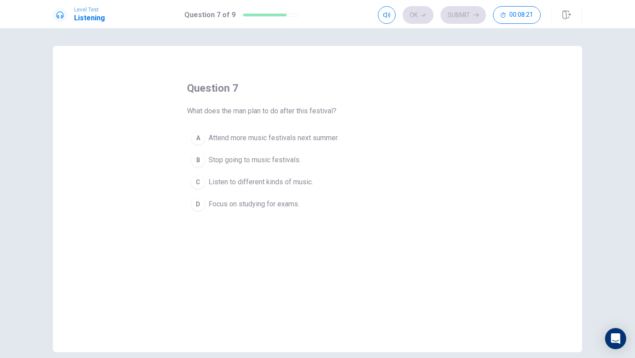
click at [293, 139] on span "Attend more music festivals next summer." at bounding box center [273, 138] width 130 height 11
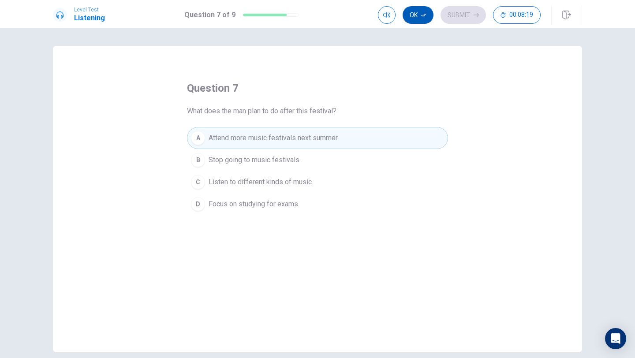
click at [415, 13] on button "Ok" at bounding box center [417, 15] width 31 height 18
click at [478, 8] on button "Submit" at bounding box center [462, 15] width 45 height 18
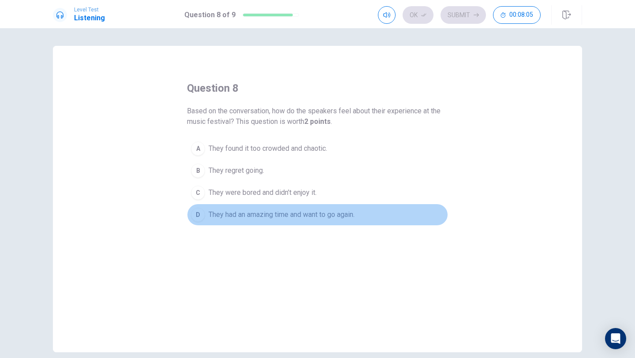
click at [256, 212] on span "They had an amazing time and want to go again." at bounding box center [281, 214] width 146 height 11
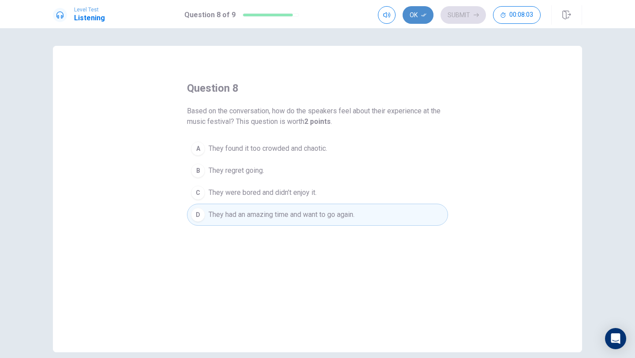
click at [412, 16] on button "Ok" at bounding box center [417, 15] width 31 height 18
click at [453, 18] on button "Submit" at bounding box center [462, 15] width 45 height 18
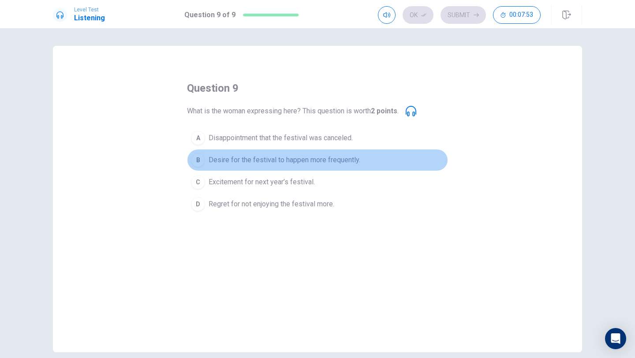
click at [349, 165] on button "B Desire for the festival to happen more frequently." at bounding box center [317, 160] width 261 height 22
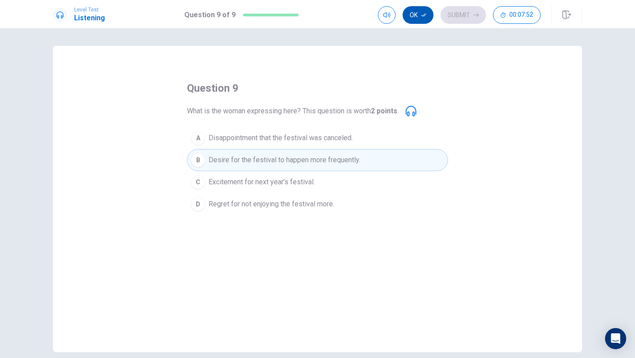
click at [415, 13] on button "Ok" at bounding box center [417, 15] width 31 height 18
click at [457, 15] on button "Submit" at bounding box center [462, 15] width 45 height 18
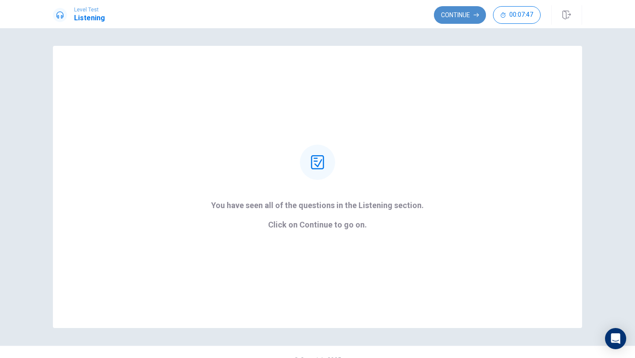
click at [457, 19] on button "Continue" at bounding box center [460, 15] width 52 height 18
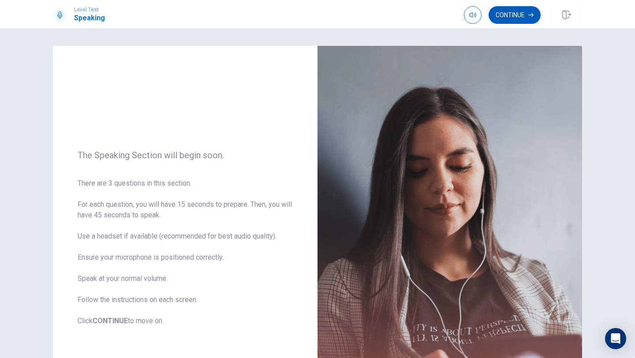
click at [509, 18] on button "Continue" at bounding box center [514, 15] width 52 height 18
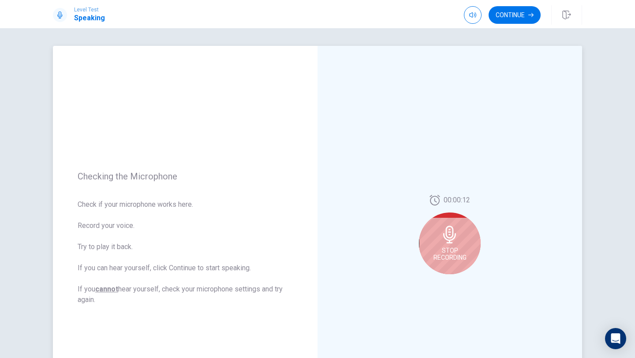
click at [464, 248] on span "Stop Recording" at bounding box center [449, 254] width 33 height 14
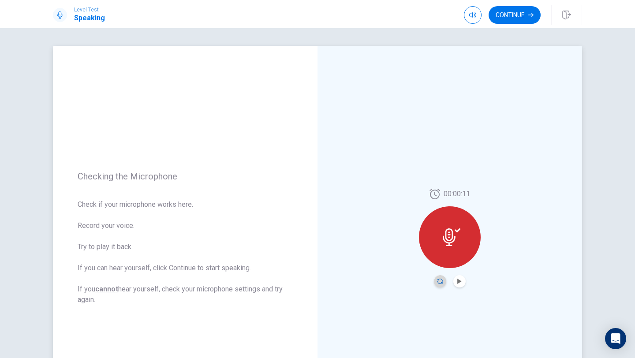
click at [438, 283] on icon "Record Again" at bounding box center [439, 280] width 5 height 5
click at [435, 281] on button "Record Again" at bounding box center [440, 281] width 12 height 12
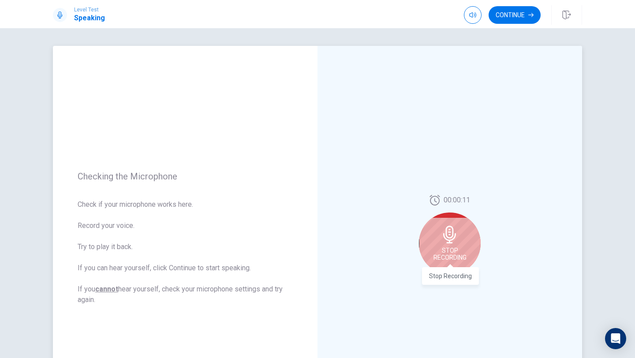
click at [453, 260] on span "Stop Recording" at bounding box center [449, 254] width 33 height 14
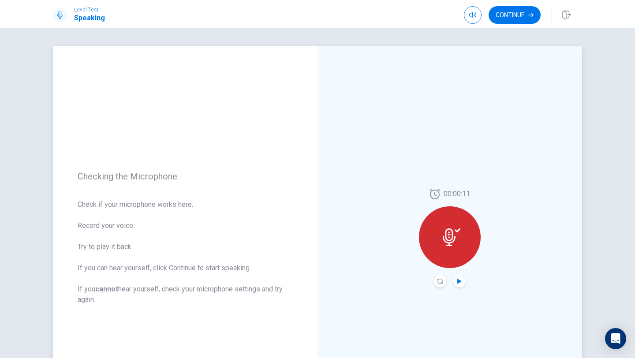
click at [460, 281] on icon "Play Audio" at bounding box center [459, 280] width 4 height 5
click at [521, 20] on button "Continue" at bounding box center [514, 15] width 52 height 18
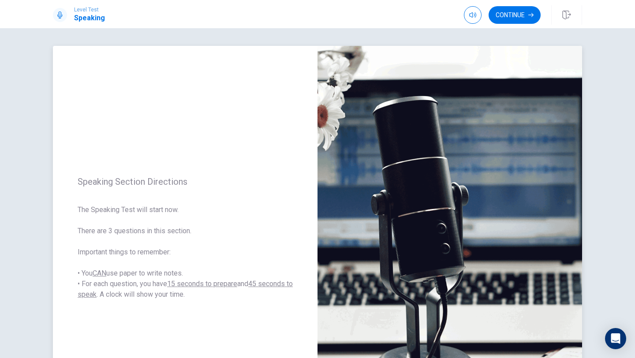
click at [273, 201] on div "Speaking Section Directions The Speaking Test will start now. There are 3 quest…" at bounding box center [185, 238] width 264 height 384
click at [517, 22] on button "Continue" at bounding box center [514, 15] width 52 height 18
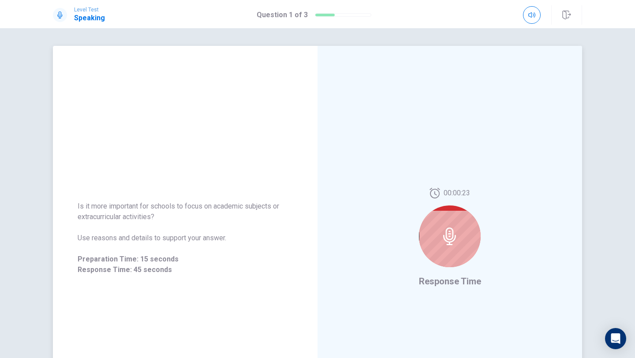
click at [462, 243] on div at bounding box center [450, 236] width 62 height 62
click at [448, 234] on icon at bounding box center [450, 236] width 18 height 18
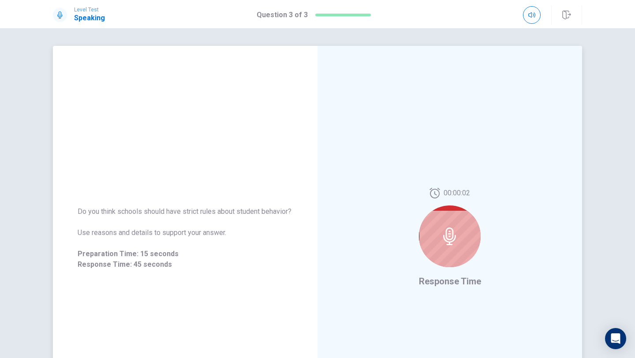
click at [448, 242] on icon at bounding box center [450, 236] width 18 height 18
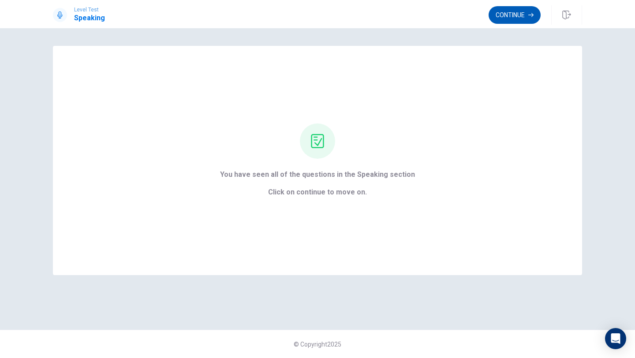
click at [510, 18] on button "Continue" at bounding box center [514, 15] width 52 height 18
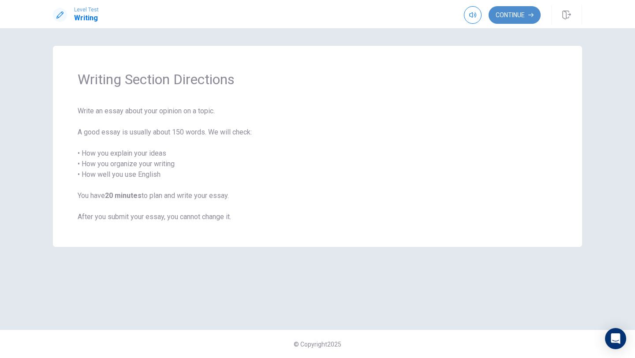
click at [519, 19] on button "Continue" at bounding box center [514, 15] width 52 height 18
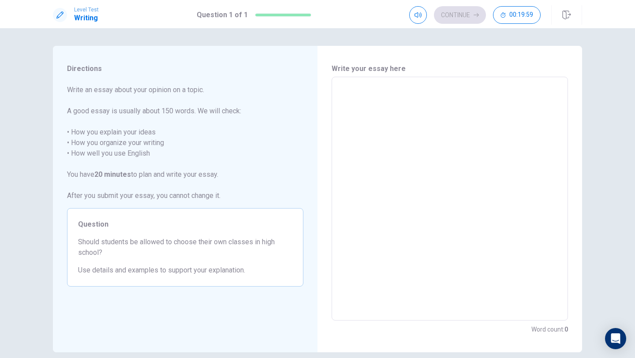
click at [418, 115] on textarea at bounding box center [450, 198] width 224 height 229
type textarea "x"
type textarea "a"
type textarea "x"
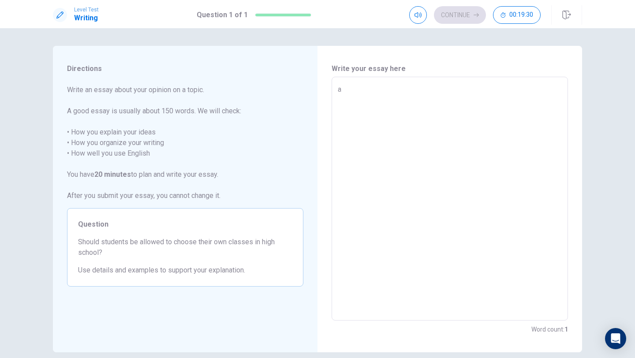
type textarea "al"
type textarea "x"
type textarea "alt"
type textarea "x"
type textarea "alth"
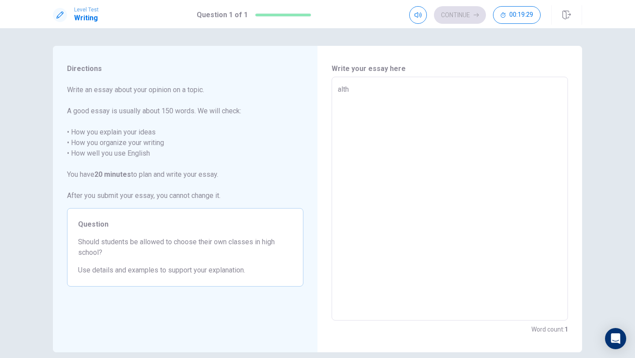
type textarea "x"
type textarea "altho"
type textarea "x"
type textarea "althou"
type textarea "x"
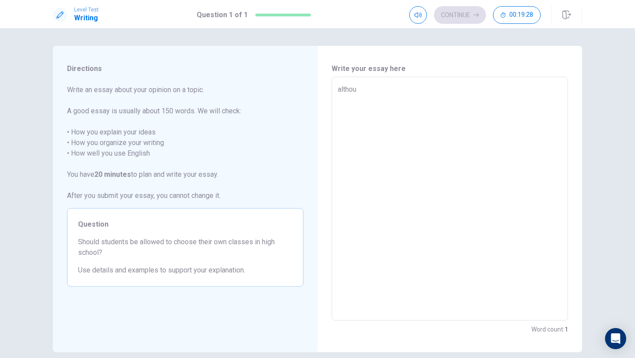
type textarea "althoug"
type textarea "x"
type textarea "although"
type textarea "x"
type textarea "althought"
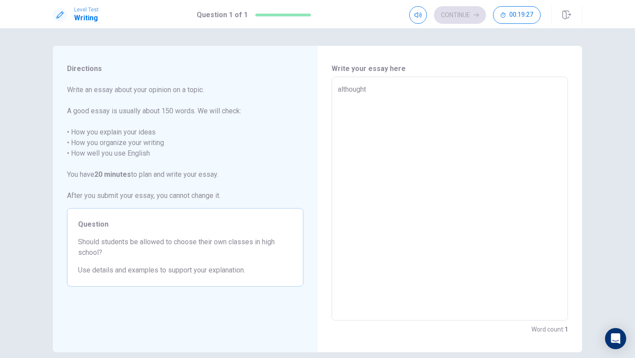
type textarea "x"
type textarea "although"
type textarea "x"
type textarea "although"
type textarea "x"
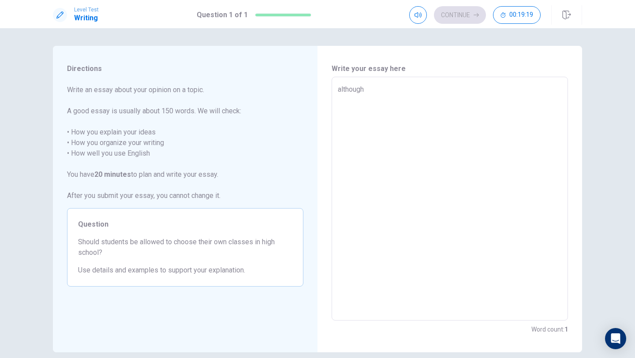
type textarea "although"
type textarea "x"
type textarea "although"
type textarea "x"
type textarea "although"
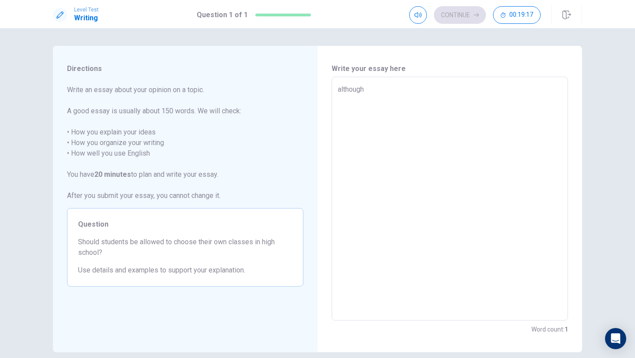
type textarea "x"
type textarea "although"
type textarea "x"
type textarea "although"
drag, startPoint x: 414, startPoint y: 107, endPoint x: 342, endPoint y: 92, distance: 74.2
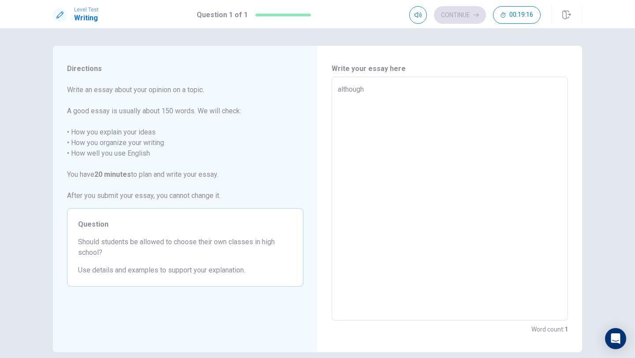
click at [342, 92] on textarea "although" at bounding box center [450, 198] width 224 height 229
click at [401, 111] on textarea "although" at bounding box center [450, 198] width 224 height 229
click at [340, 88] on textarea "although" at bounding box center [450, 198] width 224 height 229
type textarea "x"
type textarea "lthough"
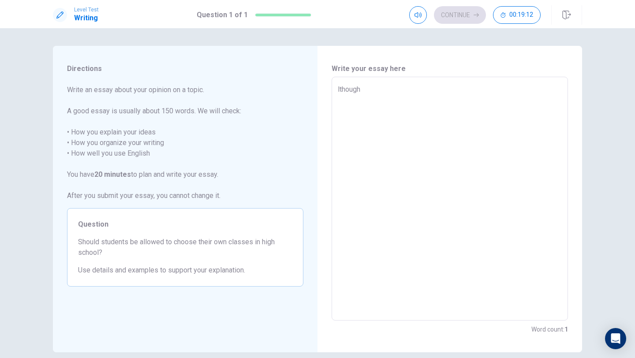
type textarea "x"
type textarea "Although"
click at [383, 90] on textarea "Although" at bounding box center [450, 198] width 224 height 229
type textarea "x"
type textarea "Although"
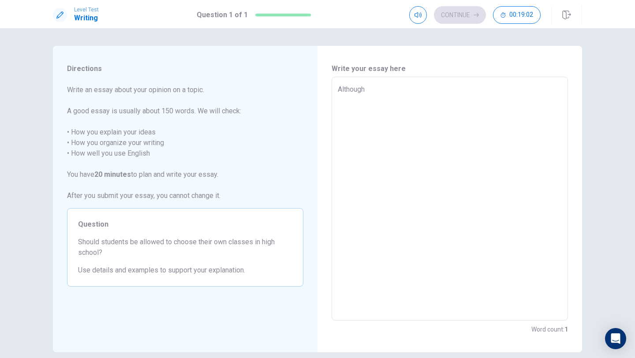
type textarea "x"
type textarea "Although"
type textarea "x"
type textarea "Althoug"
type textarea "x"
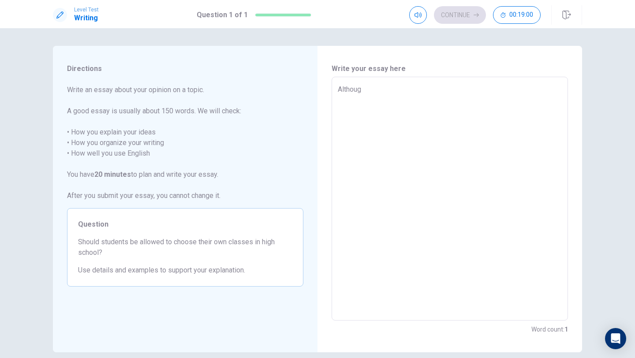
type textarea "Althou"
type textarea "x"
type textarea "Altho"
type textarea "x"
type textarea "Alth"
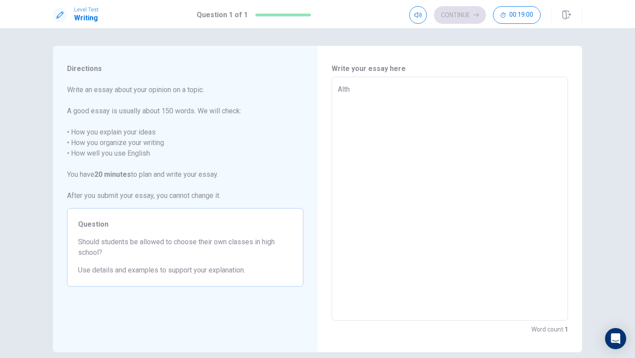
type textarea "x"
type textarea "Alt"
type textarea "x"
type textarea "Al"
type textarea "x"
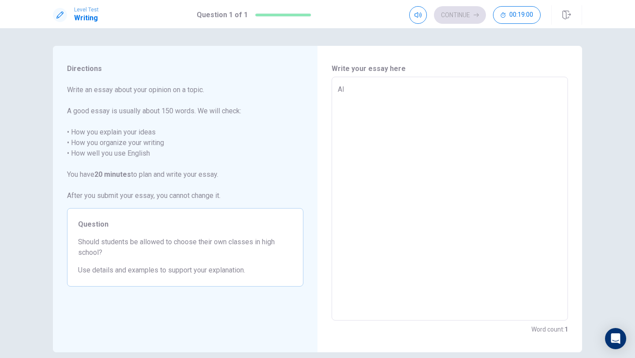
type textarea "A"
type textarea "x"
type textarea "y"
type textarea "x"
type textarea "ye"
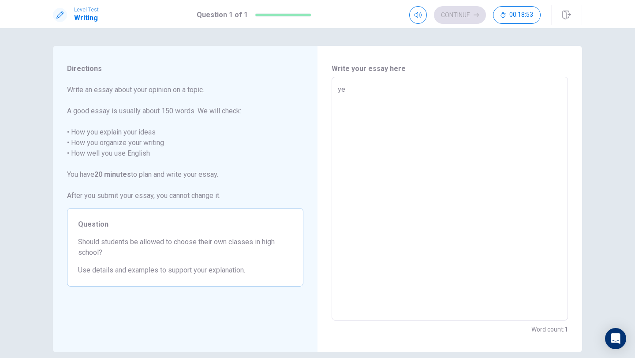
type textarea "x"
type textarea "yes"
type textarea "x"
type textarea "ye"
type textarea "x"
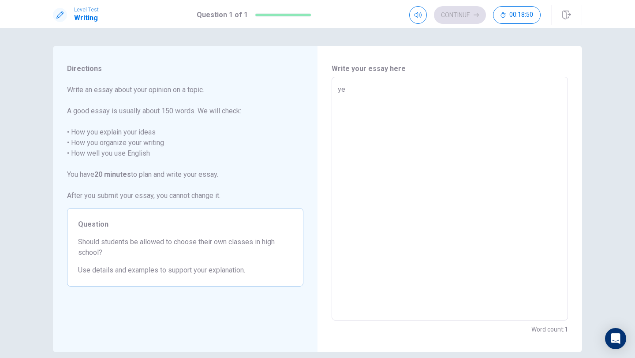
type textarea "y"
type textarea "x"
type textarea "Y"
type textarea "x"
type textarea "Ye"
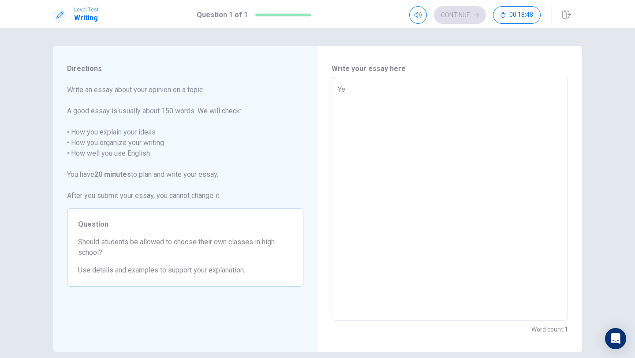
type textarea "x"
type textarea "Yes"
type textarea "x"
type textarea "Yes,"
type textarea "x"
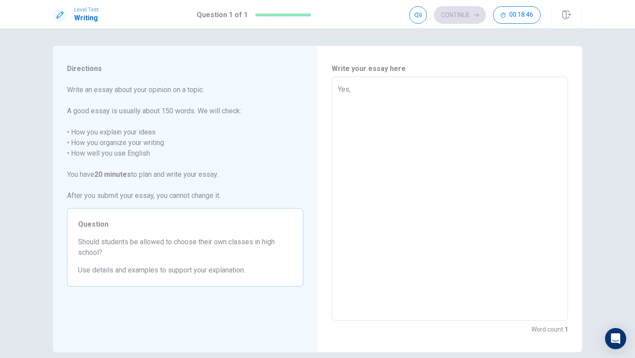
type textarea "Yes,"
type textarea "x"
type textarea "Yes, I"
type textarea "x"
type textarea "Yes, I"
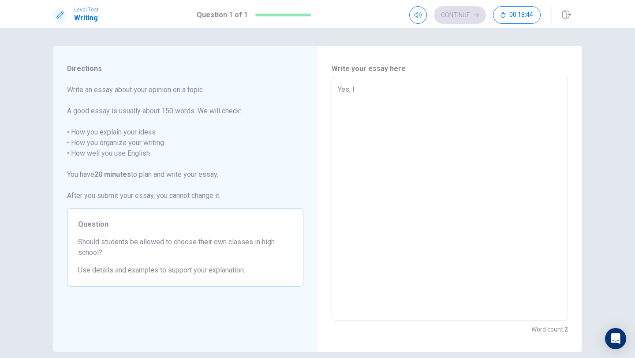
type textarea "x"
type textarea "Yes, I t"
type textarea "x"
type textarea "Yes, I th"
type textarea "x"
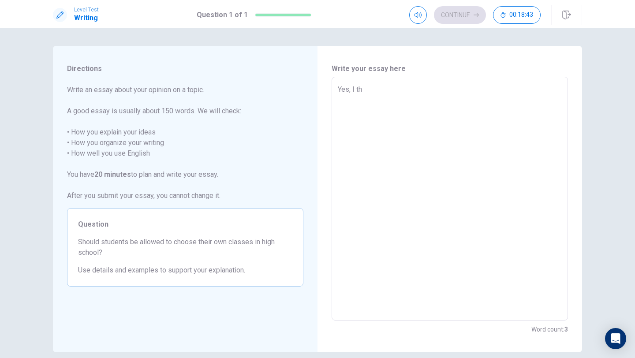
type textarea "Yes, I thi"
type textarea "x"
type textarea "Yes, I thin"
type textarea "x"
type textarea "Yes, I think"
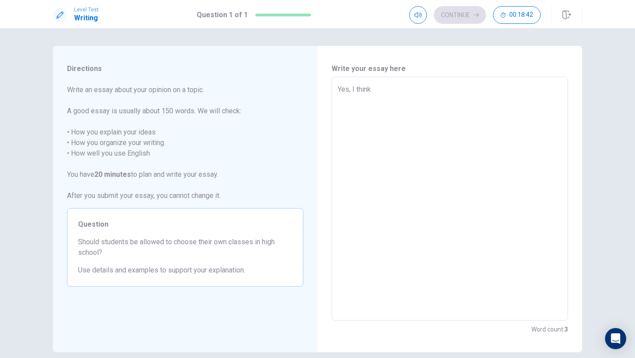
type textarea "x"
type textarea "Yes, I think"
type textarea "x"
type textarea "Yes, I think s"
type textarea "x"
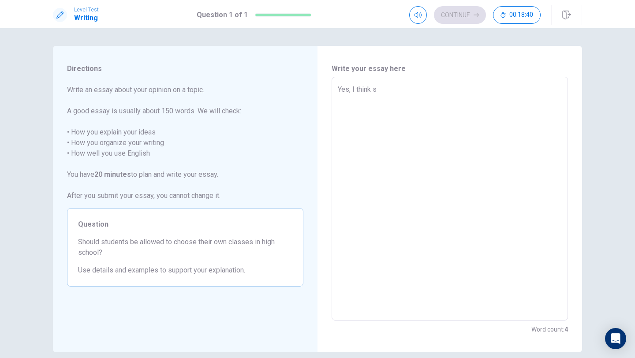
type textarea "Yes, I think st"
type textarea "x"
type textarea "Yes, I think stu"
type textarea "x"
type textarea "Yes, I think stud"
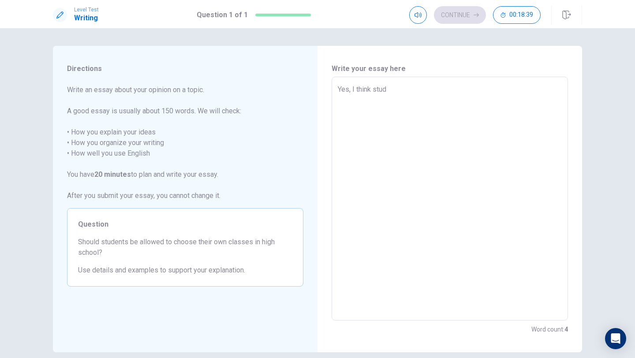
type textarea "x"
type textarea "Yes, I think stude"
type textarea "x"
type textarea "Yes, I think studen"
type textarea "x"
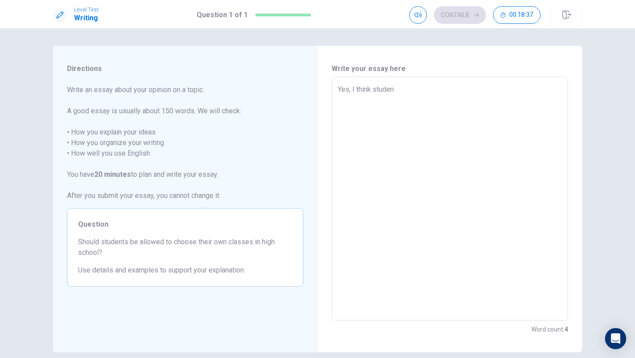
type textarea "Yes, I think student"
type textarea "x"
type textarea "Yes, I think students"
type textarea "x"
type textarea "Yes, I think students"
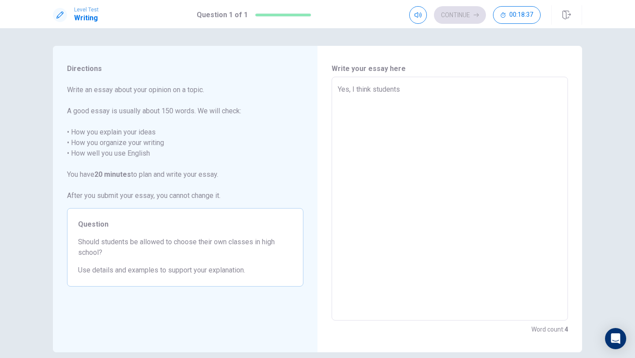
type textarea "x"
type textarea "Yes, I think students s"
type textarea "x"
type textarea "Yes, I think students sh"
type textarea "x"
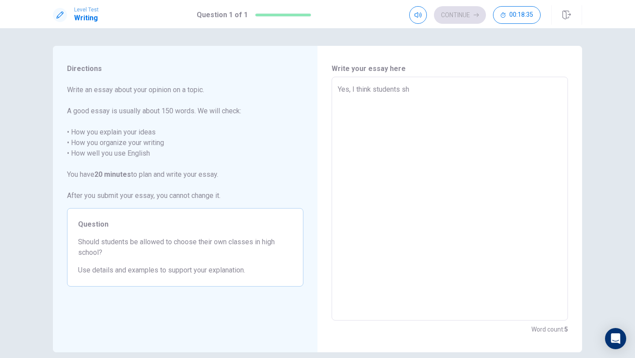
type textarea "Yes, I think students sho"
type textarea "x"
type textarea "Yes, I think students shou"
type textarea "x"
type textarea "Yes, I think students shoul"
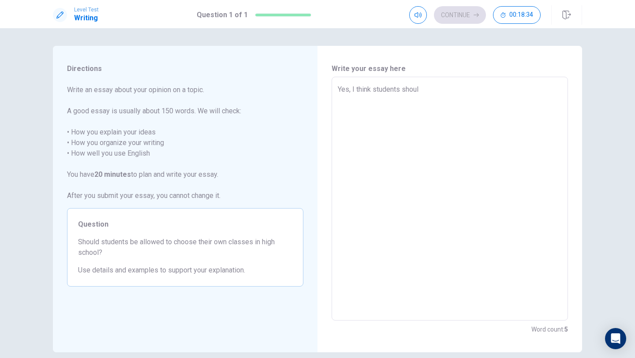
type textarea "x"
type textarea "Yes, I think students should"
type textarea "x"
type textarea "Yes, I think students should"
type textarea "x"
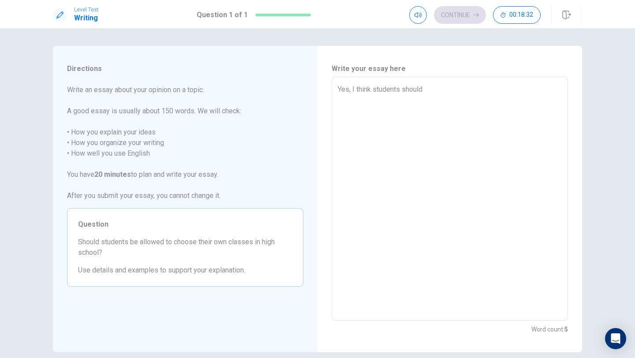
type textarea "Yes, I think students should h"
type textarea "x"
type textarea "Yes, I think students should ha"
type textarea "x"
type textarea "Yes, I think students should hav"
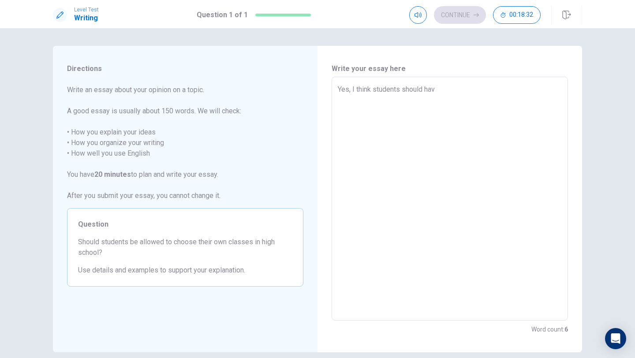
type textarea "x"
type textarea "Yes, I think students should have"
type textarea "x"
type textarea "Yes, I think students should have"
type textarea "x"
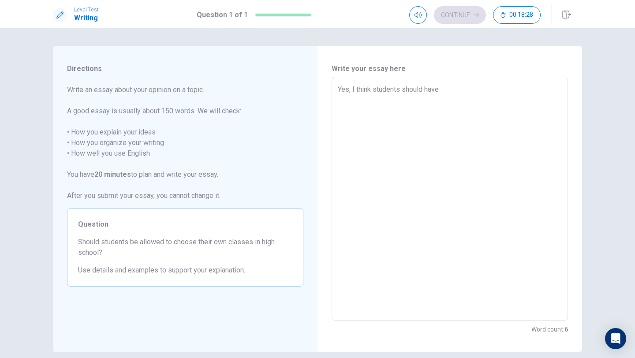
type textarea "Yes, I think students should have"
type textarea "x"
type textarea "Yes, I think students should hav"
type textarea "x"
type textarea "Yes, I think students should ha"
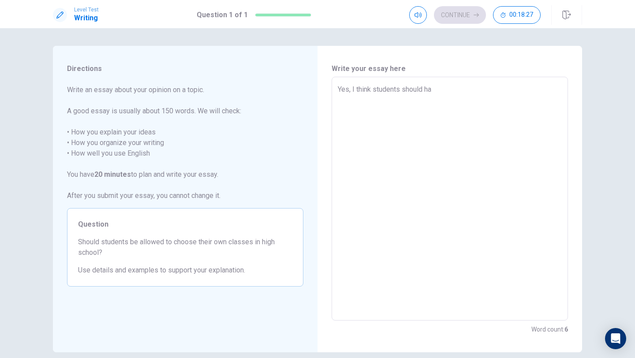
type textarea "x"
type textarea "Yes, I think students should h"
type textarea "x"
type textarea "Yes, I think students should"
type textarea "x"
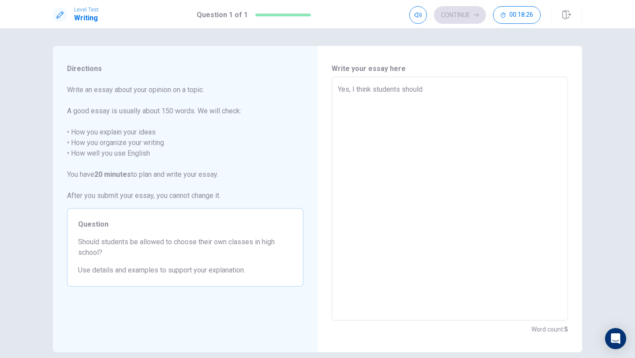
type textarea "Yes, I think students should b"
type textarea "x"
type textarea "Yes, I think students should be"
type textarea "x"
type textarea "Yes, I think students should be"
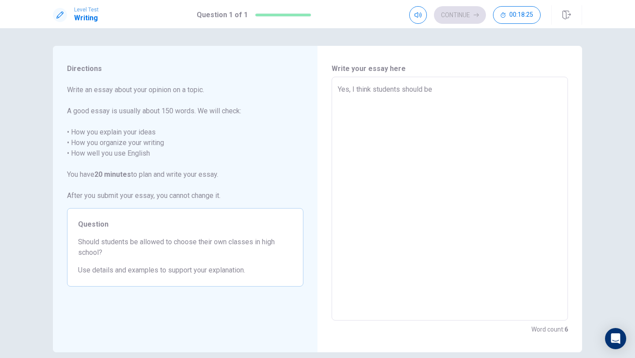
type textarea "x"
type textarea "Yes, I think students should be a"
type textarea "x"
type textarea "Yes, I think students should be al"
type textarea "x"
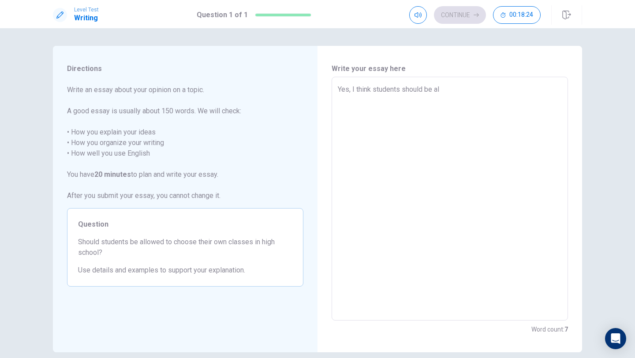
type textarea "Yes, I think students should be all"
type textarea "x"
type textarea "Yes, I think students should be allo"
type textarea "x"
type textarea "Yes, I think students should be allow"
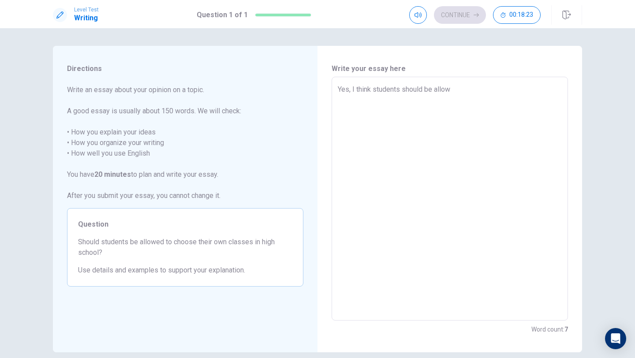
type textarea "x"
type textarea "Yes, I think students should be allowe"
type textarea "x"
type textarea "Yes, I think students should be allowed"
type textarea "x"
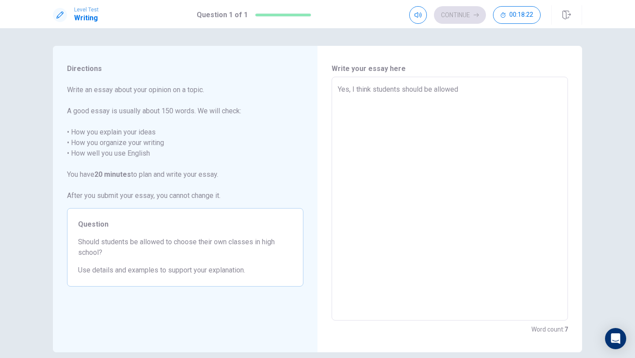
type textarea "Yes, I think students should be allowed"
type textarea "x"
type textarea "Yes, I think students should be allowed t"
type textarea "x"
type textarea "Yes, I think students should be allowed to"
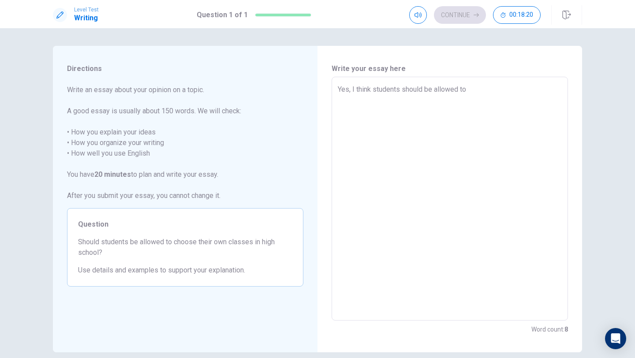
type textarea "x"
type textarea "Yes, I think students should be allowed to"
type textarea "x"
type textarea "Yes, I think students should be allowed to c"
type textarea "x"
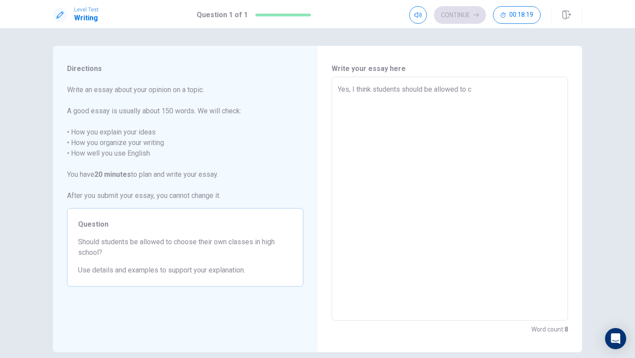
type textarea "Yes, I think students should be allowed to ch"
type textarea "x"
type textarea "Yes, I think students should be allowed to cho"
type textarea "x"
type textarea "Yes, I think students should be allowed to choo"
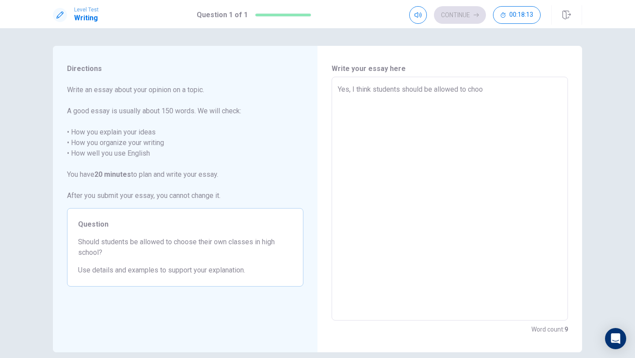
type textarea "x"
type textarea "Yes, I think students should be allowed to choos"
type textarea "x"
type textarea "Yes, I think students should be allowed to choose"
type textarea "x"
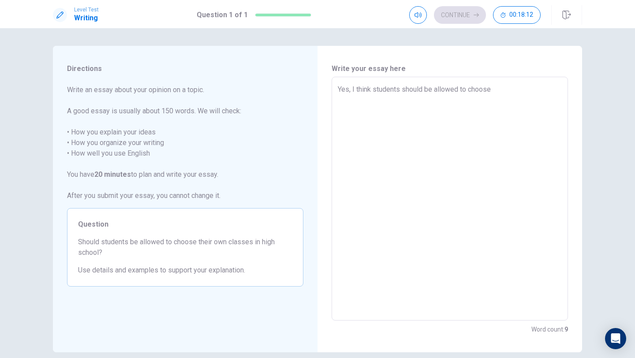
type textarea "Yes, I think students should be allowed to choose"
type textarea "x"
type textarea "Yes, I think students should be allowed to choose t"
type textarea "x"
type textarea "Yes, I think students should be allowed to choose th"
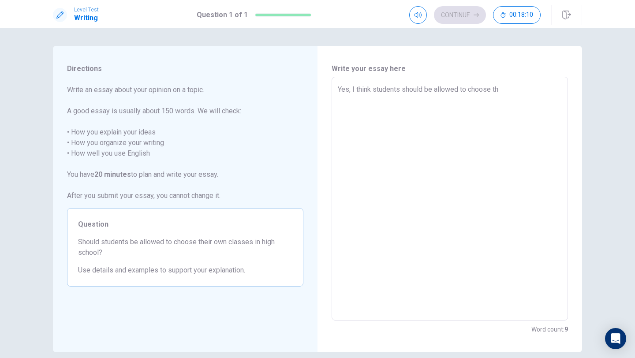
type textarea "x"
type textarea "Yes, I think students should be allowed to choose the"
type textarea "x"
type textarea "Yes, I think students should be allowed to choose thei"
type textarea "x"
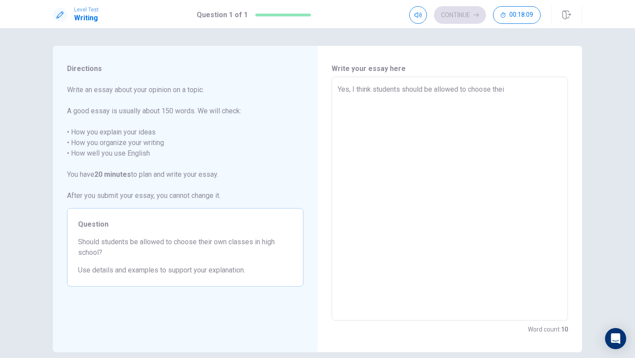
type textarea "Yes, I think students should be allowed to choose their"
type textarea "x"
type textarea "Yes, I think students should be allowed to choose their"
type textarea "x"
drag, startPoint x: 531, startPoint y: 93, endPoint x: 414, endPoint y: 112, distance: 117.9
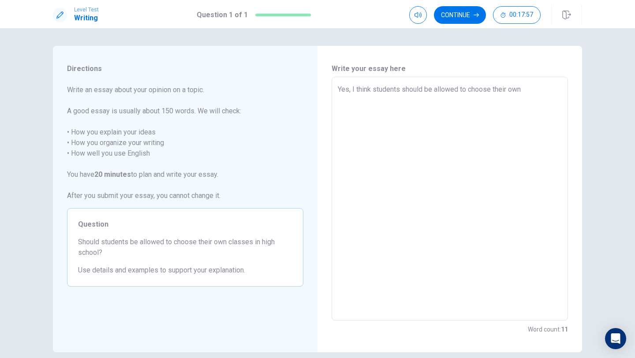
drag, startPoint x: 524, startPoint y: 89, endPoint x: 346, endPoint y: 108, distance: 178.9
click at [346, 108] on textarea "Yes, I think students should be allowed to choose their own" at bounding box center [450, 198] width 224 height 229
drag, startPoint x: 338, startPoint y: 88, endPoint x: 556, endPoint y: 92, distance: 218.6
click at [528, 92] on textarea "Yes, I think students should be allowed to choose their own" at bounding box center [450, 198] width 224 height 229
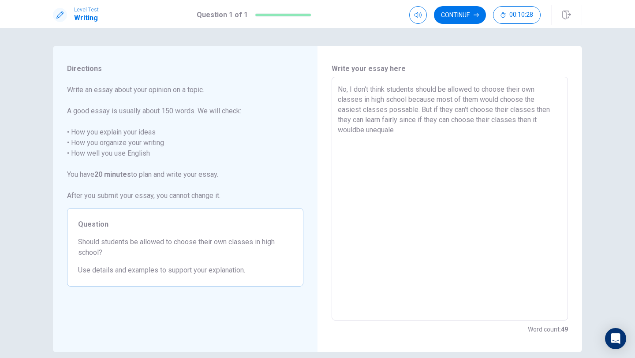
drag, startPoint x: 556, startPoint y: 92, endPoint x: 376, endPoint y: 146, distance: 187.8
click at [375, 146] on textarea "No, I don't think students should be allowed to choose their own classes in hig…" at bounding box center [450, 198] width 224 height 229
click at [450, 174] on textarea "No, I don't think students should be allowed to choose their own classes in hig…" at bounding box center [450, 198] width 224 height 229
click at [356, 130] on textarea "No, I don't think students should be allowed to choose their own classes in hig…" at bounding box center [450, 198] width 224 height 229
click at [405, 136] on textarea "No, I don't think students should be allowed to choose their own classes in hig…" at bounding box center [450, 198] width 224 height 229
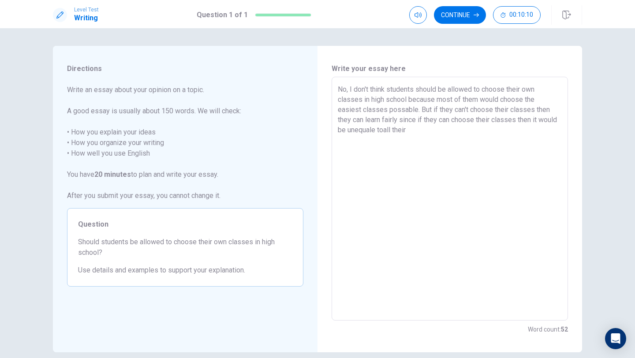
click at [404, 129] on textarea "No, I don't think students should be allowed to choose their own classes in hig…" at bounding box center [450, 198] width 224 height 229
click at [456, 135] on textarea "No, I don't think students should be allowed to choose their own classes in hig…" at bounding box center [450, 198] width 224 height 229
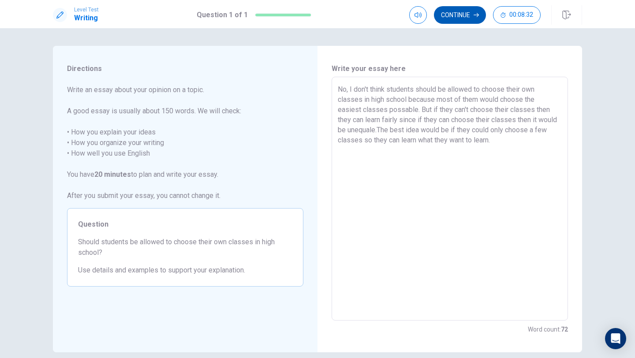
click at [467, 14] on button "Continue" at bounding box center [460, 15] width 52 height 18
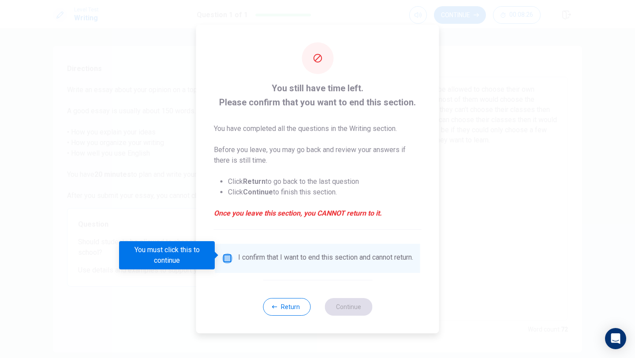
click at [226, 255] on input "You must click this to continue" at bounding box center [227, 258] width 11 height 11
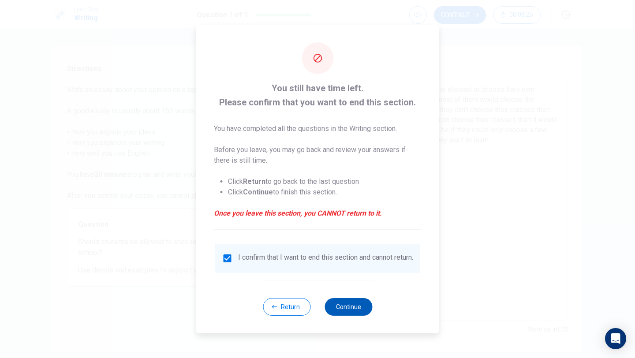
click at [353, 310] on button "Continue" at bounding box center [348, 307] width 48 height 18
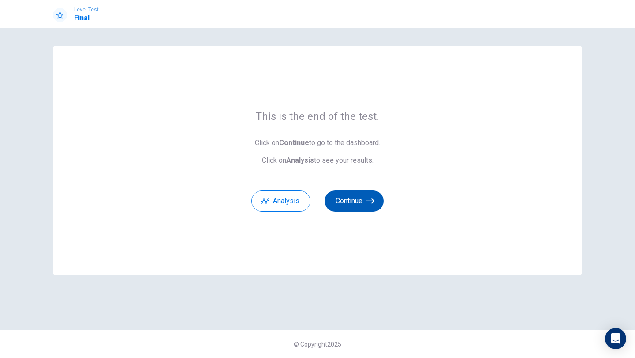
click at [356, 196] on button "Continue" at bounding box center [353, 200] width 59 height 21
